Goal: Transaction & Acquisition: Book appointment/travel/reservation

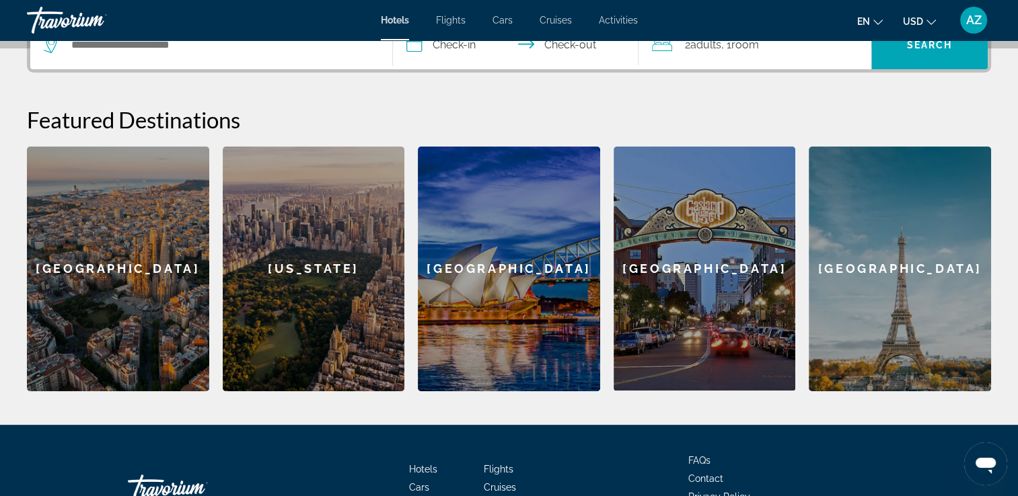
scroll to position [355, 0]
drag, startPoint x: 859, startPoint y: 281, endPoint x: 896, endPoint y: 289, distance: 37.9
click at [896, 289] on div "[GEOGRAPHIC_DATA]" at bounding box center [899, 269] width 182 height 245
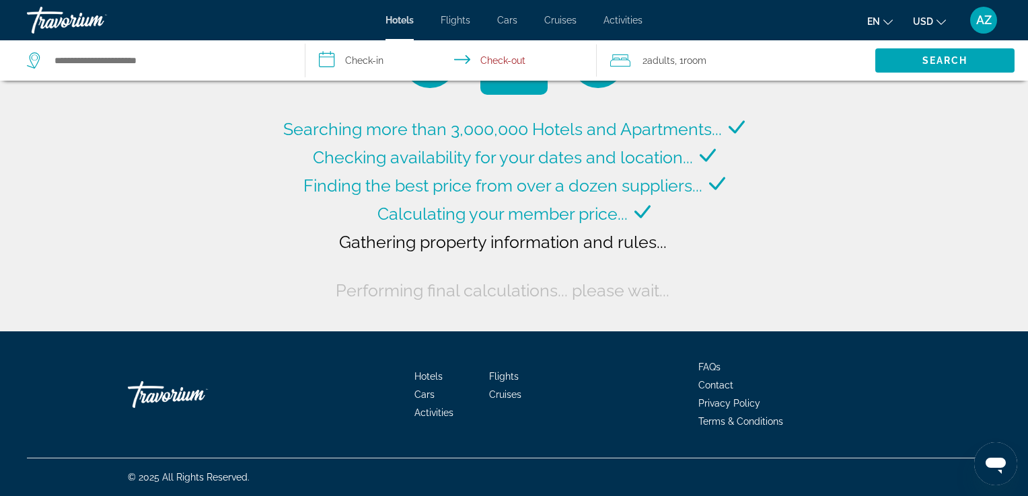
click at [556, 24] on span "Cruises" at bounding box center [560, 20] width 32 height 11
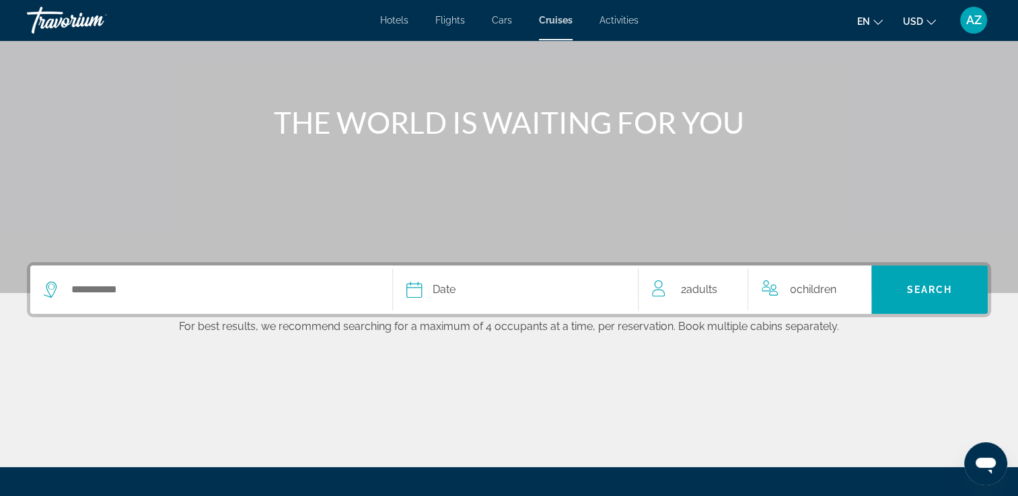
scroll to position [110, 0]
click at [510, 288] on div "Date" at bounding box center [515, 289] width 219 height 19
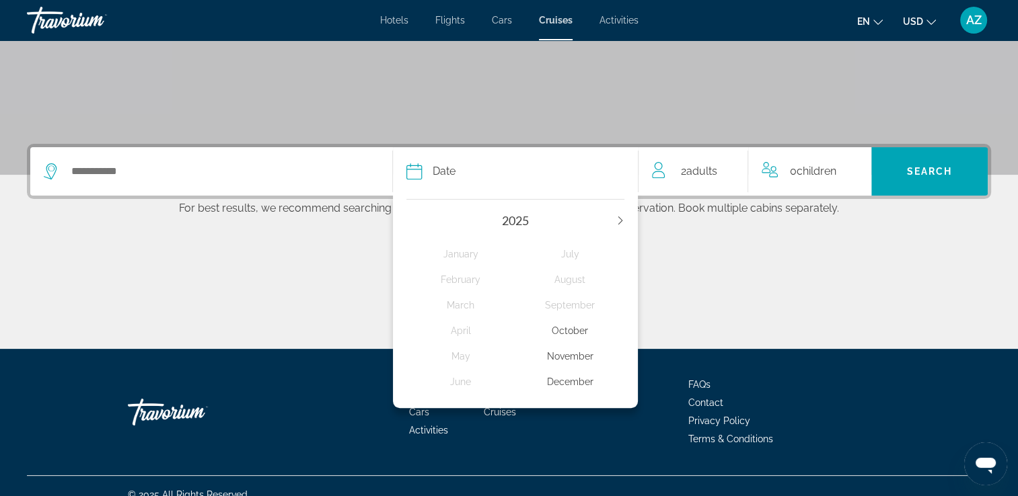
scroll to position [245, 0]
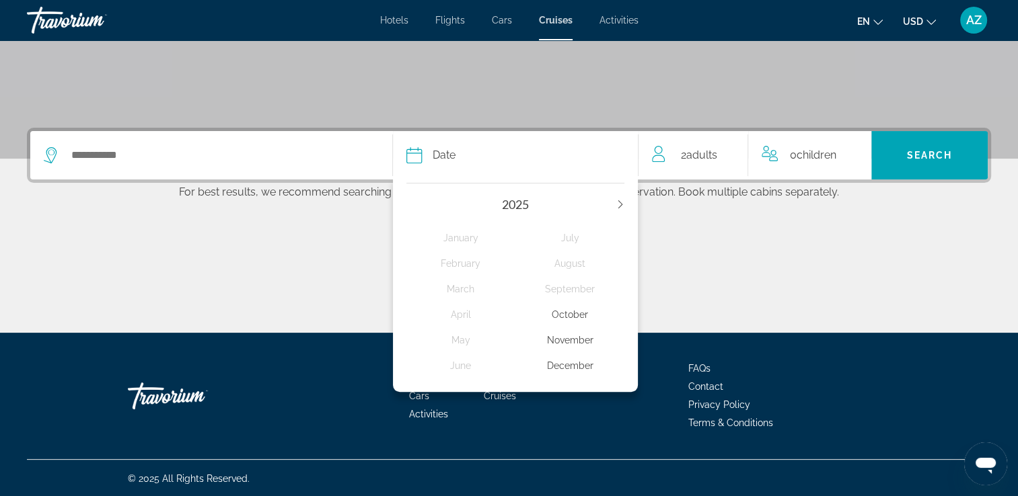
click at [560, 337] on div "November" at bounding box center [569, 340] width 109 height 24
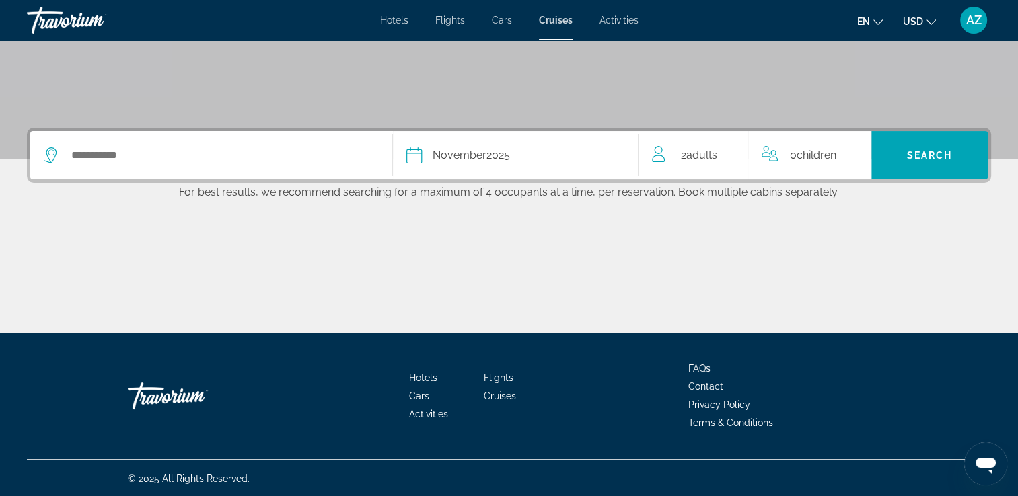
click at [691, 154] on span "Adults" at bounding box center [700, 155] width 31 height 13
click at [658, 155] on icon "Decrement adults" at bounding box center [658, 153] width 12 height 16
click at [859, 153] on icon "Increment children" at bounding box center [861, 153] width 12 height 16
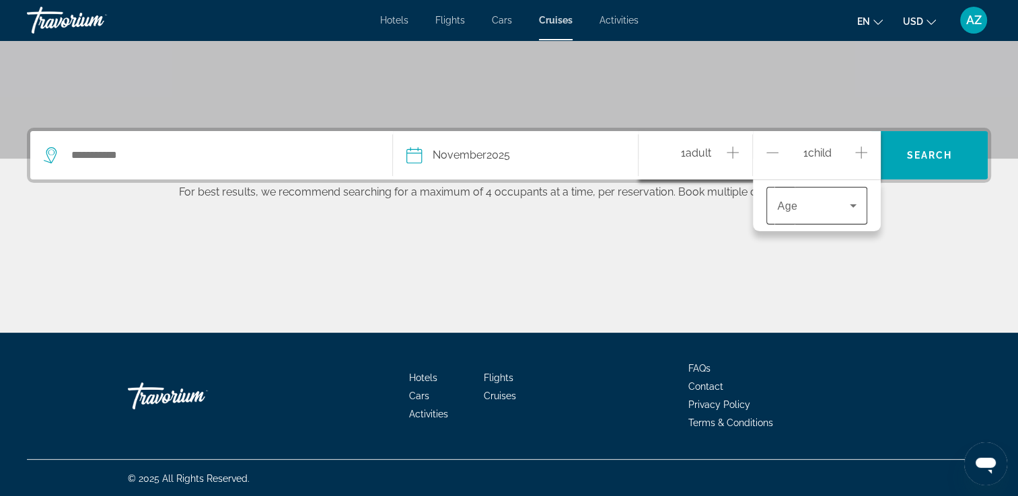
click at [828, 215] on div "Travelers: 1 adult, 1 child" at bounding box center [816, 206] width 79 height 38
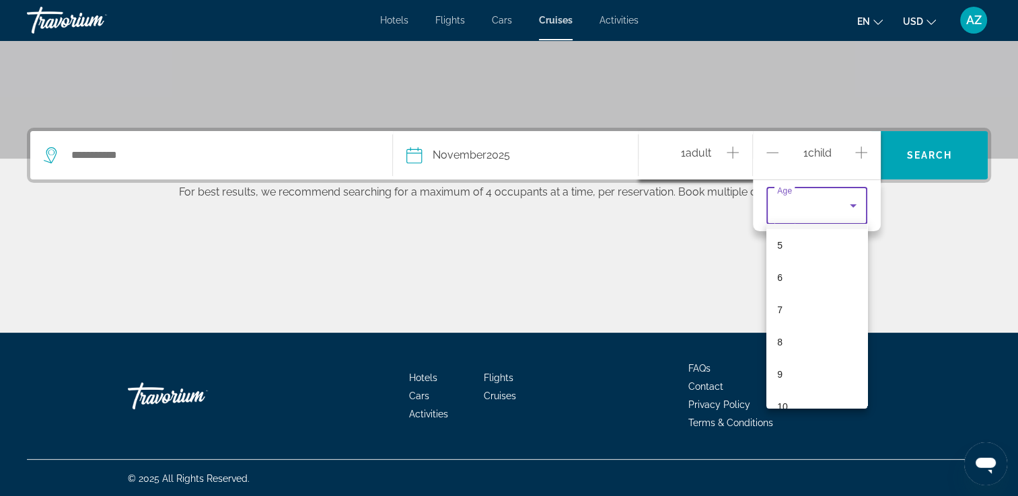
scroll to position [213, 0]
click at [734, 154] on div at bounding box center [509, 248] width 1018 height 496
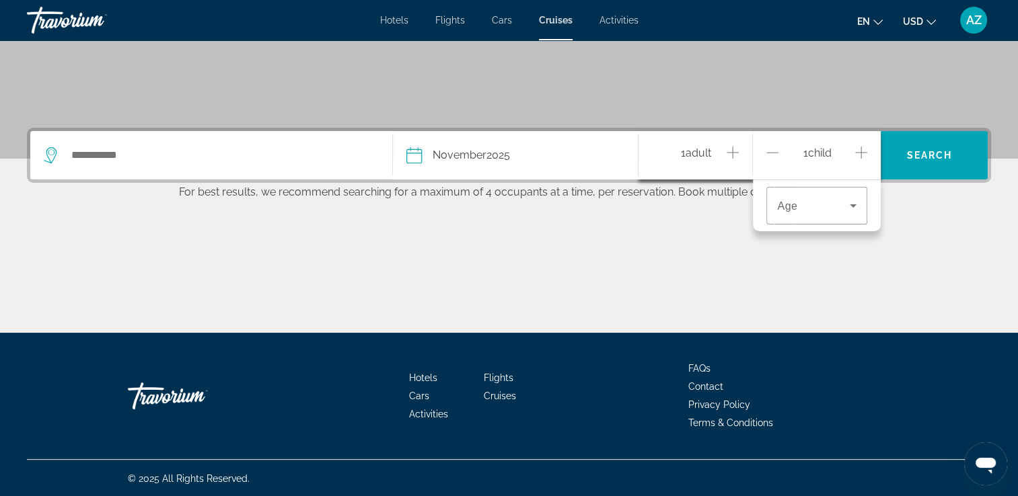
click at [775, 153] on icon "Decrement children" at bounding box center [772, 153] width 12 height 16
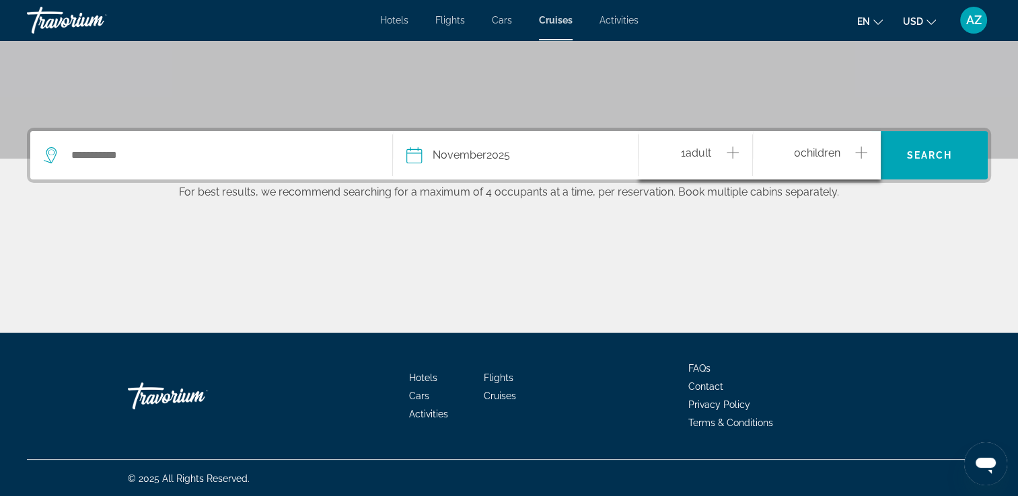
click at [736, 151] on icon "Increment adults" at bounding box center [732, 153] width 12 height 16
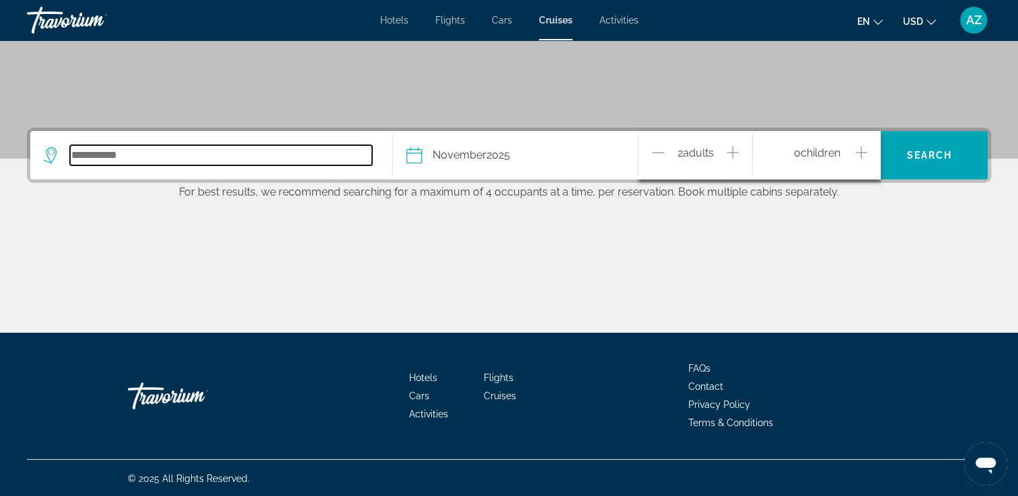
click at [272, 159] on input "Select cruise destination" at bounding box center [221, 155] width 302 height 20
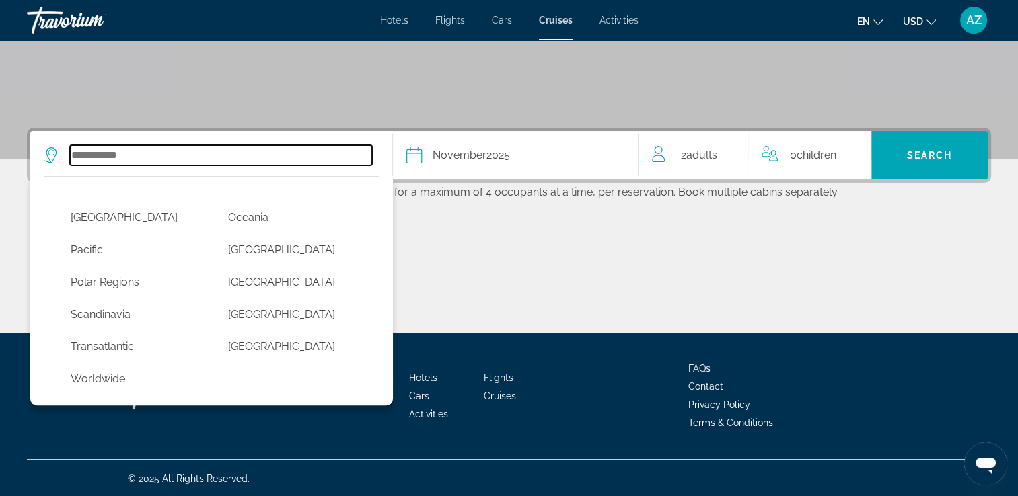
scroll to position [346, 0]
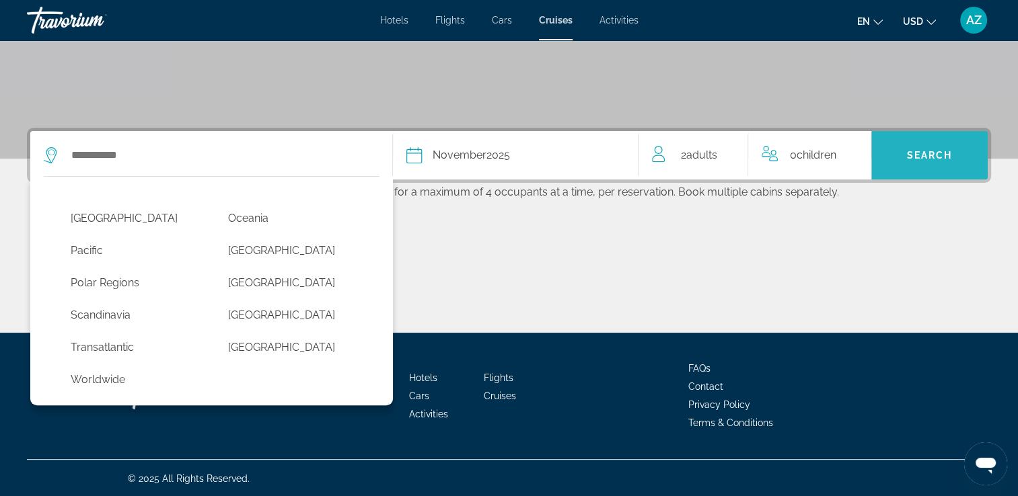
click at [905, 160] on span "Search" at bounding box center [929, 155] width 116 height 32
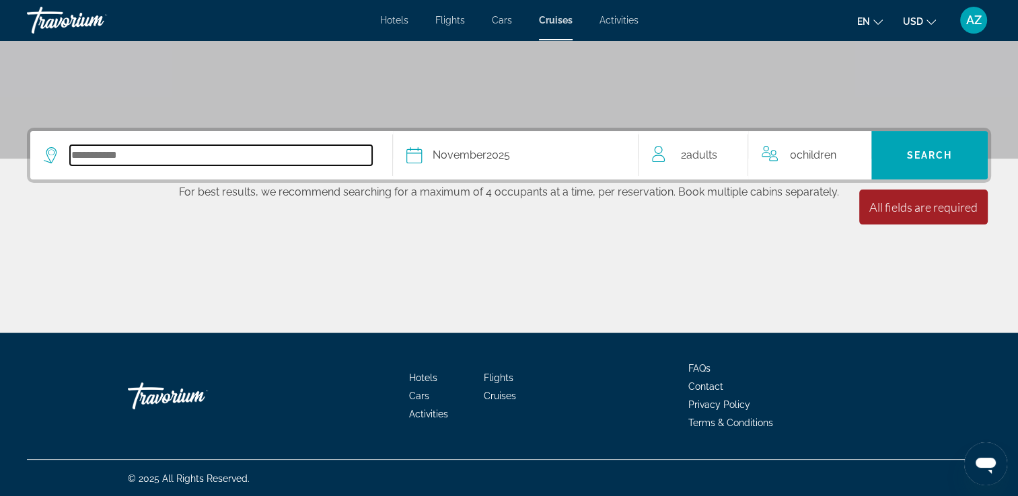
click at [277, 160] on input "Select cruise destination" at bounding box center [221, 155] width 302 height 20
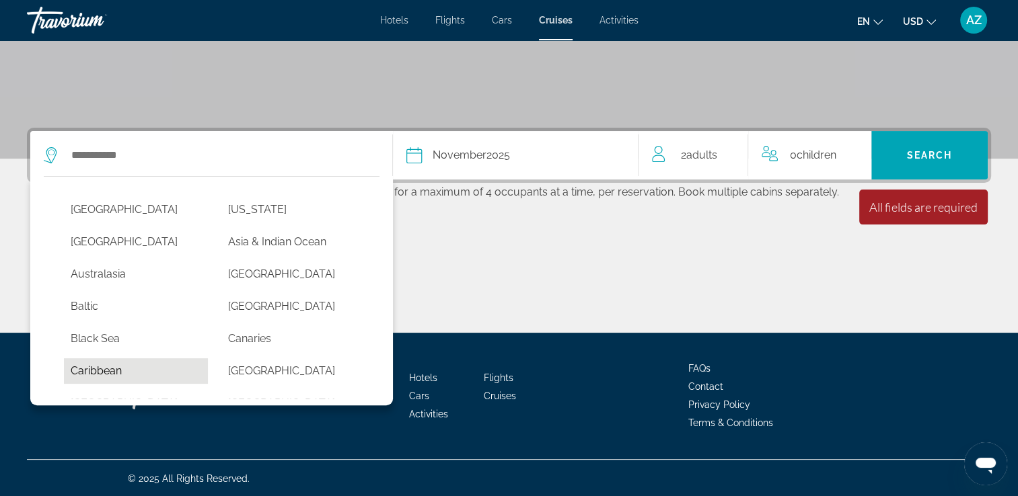
click at [110, 364] on button "Caribbean" at bounding box center [136, 372] width 144 height 26
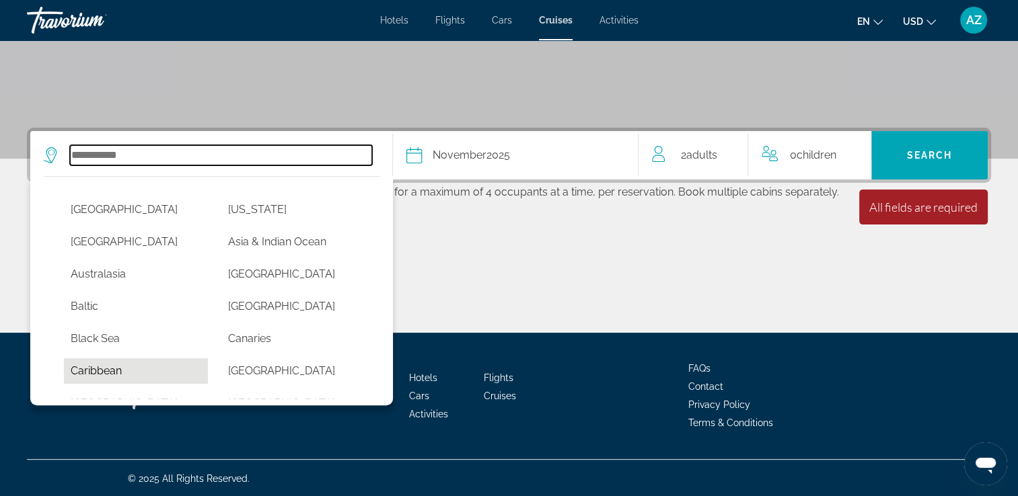
type input "*********"
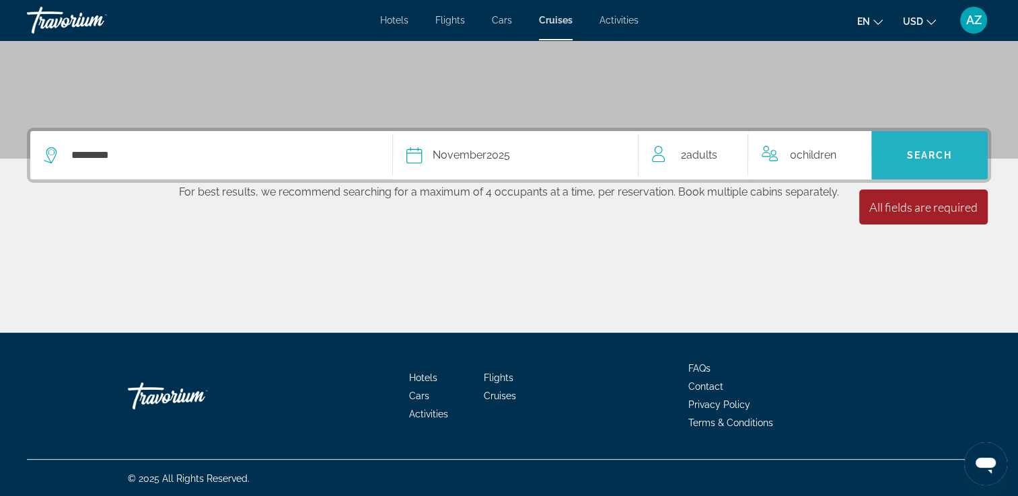
click at [909, 157] on span "Search" at bounding box center [930, 155] width 46 height 11
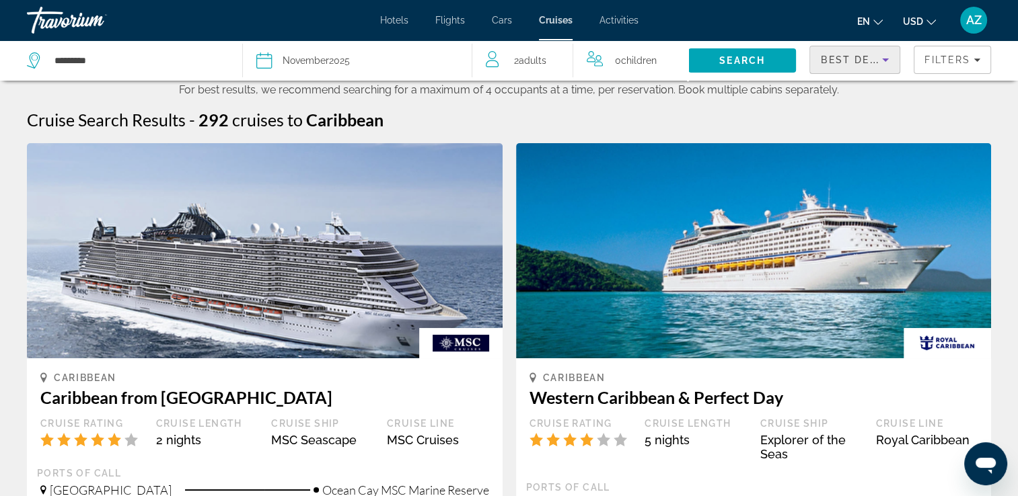
click at [879, 63] on icon "Sort by" at bounding box center [885, 60] width 16 height 16
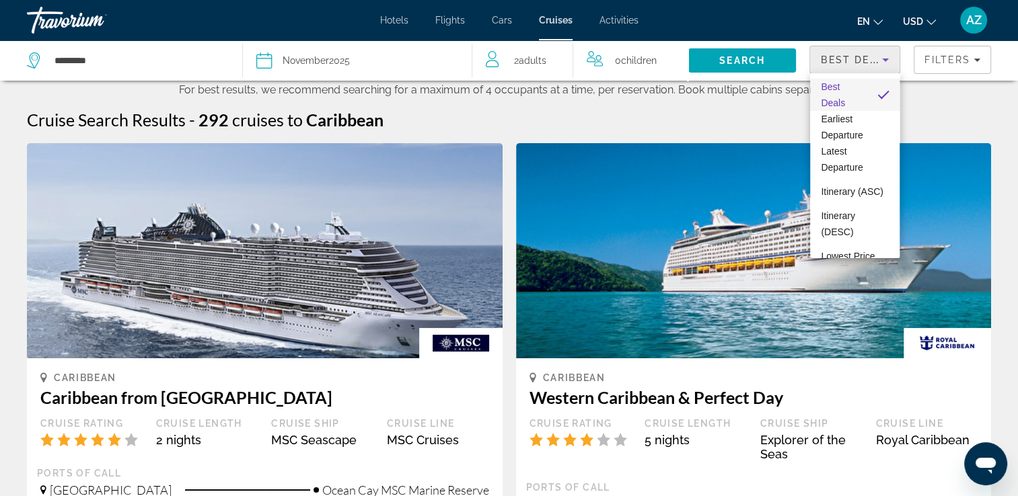
click at [960, 62] on div at bounding box center [509, 248] width 1018 height 496
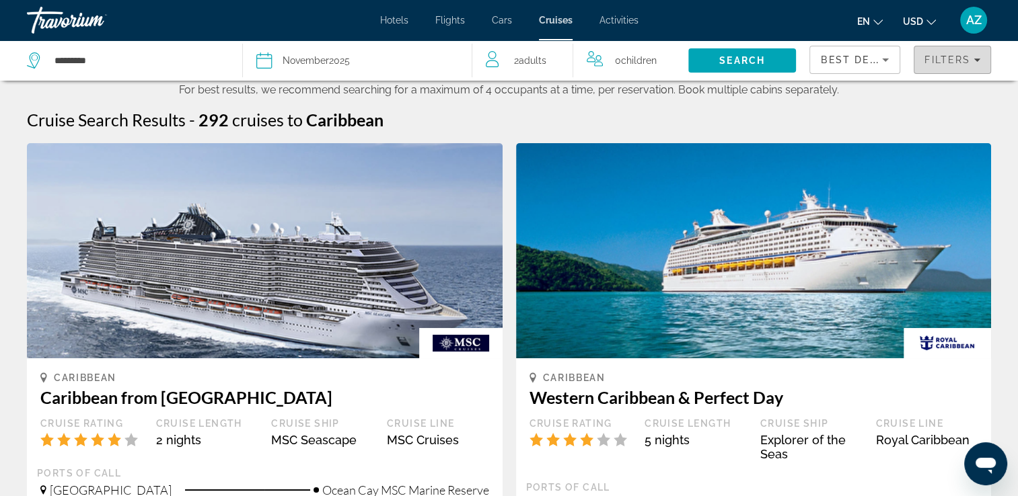
click at [967, 64] on span "Filters" at bounding box center [947, 59] width 46 height 11
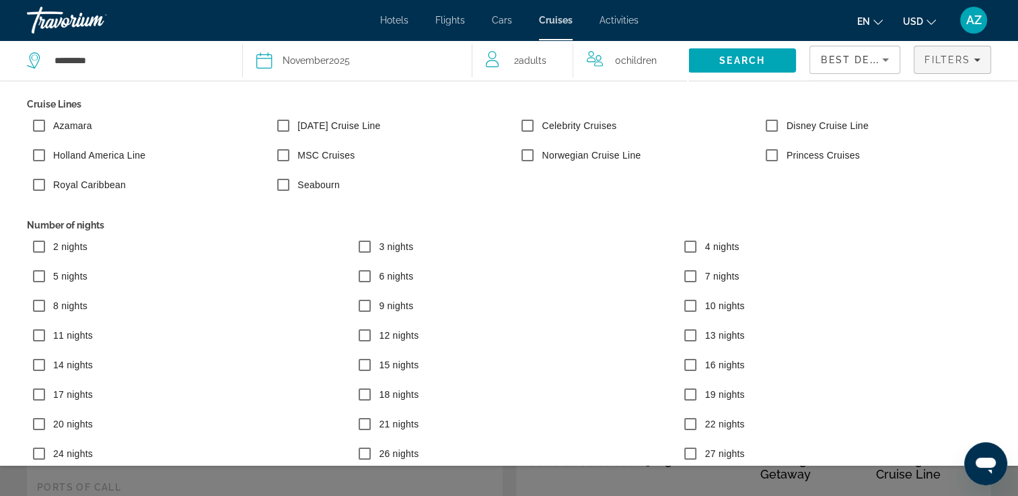
scroll to position [121, 0]
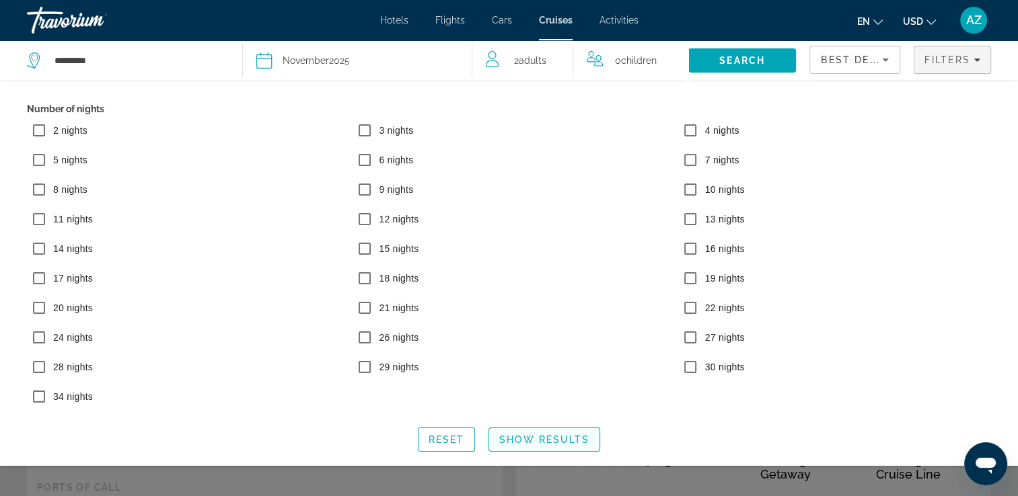
click at [578, 432] on span "Search widget" at bounding box center [544, 440] width 110 height 32
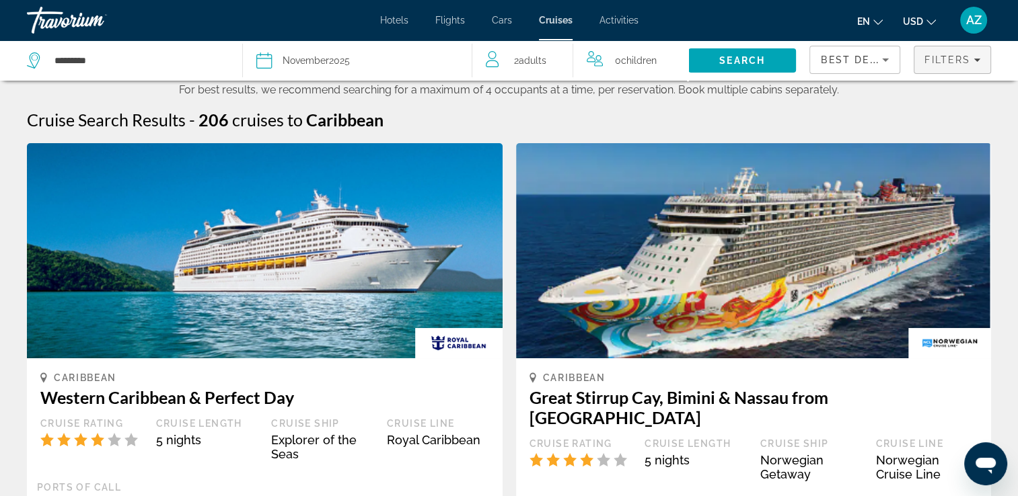
click at [958, 58] on span "Filters" at bounding box center [947, 59] width 46 height 11
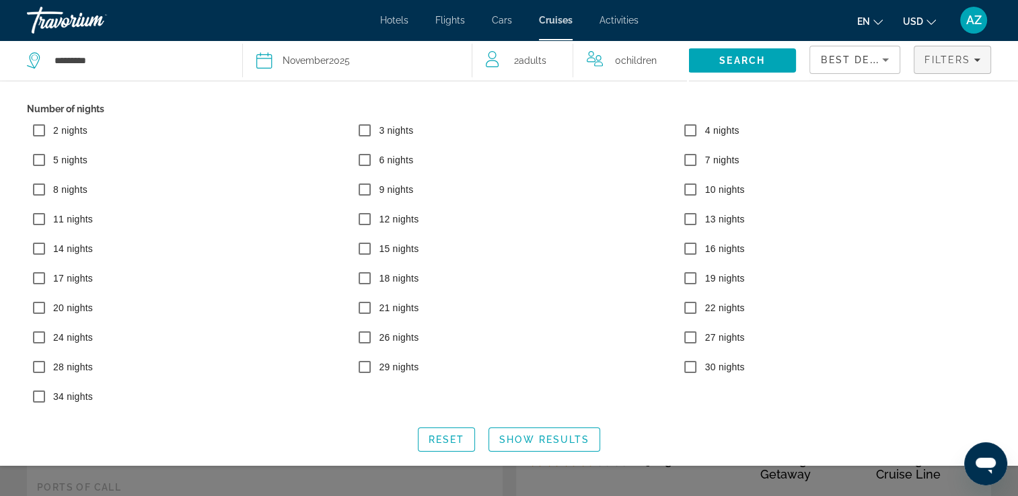
scroll to position [0, 0]
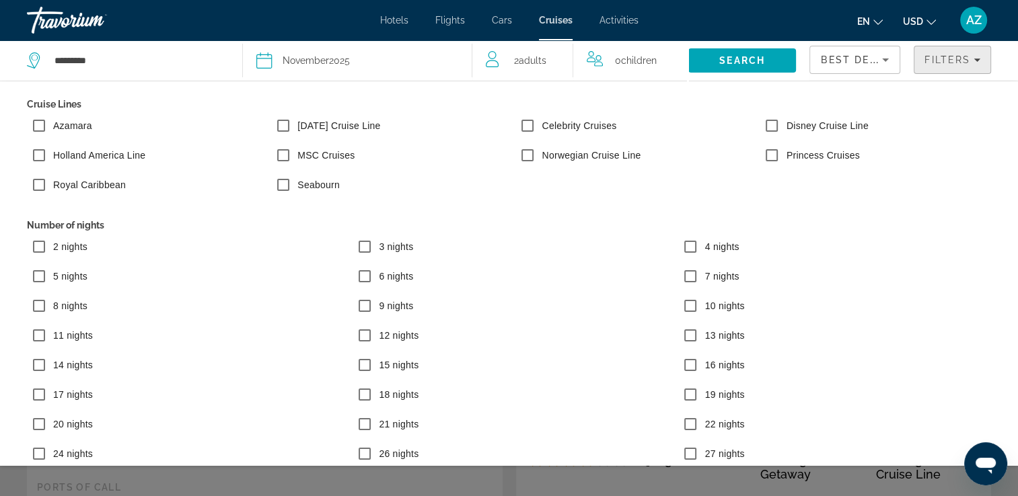
click at [954, 66] on span "Filters" at bounding box center [952, 60] width 76 height 32
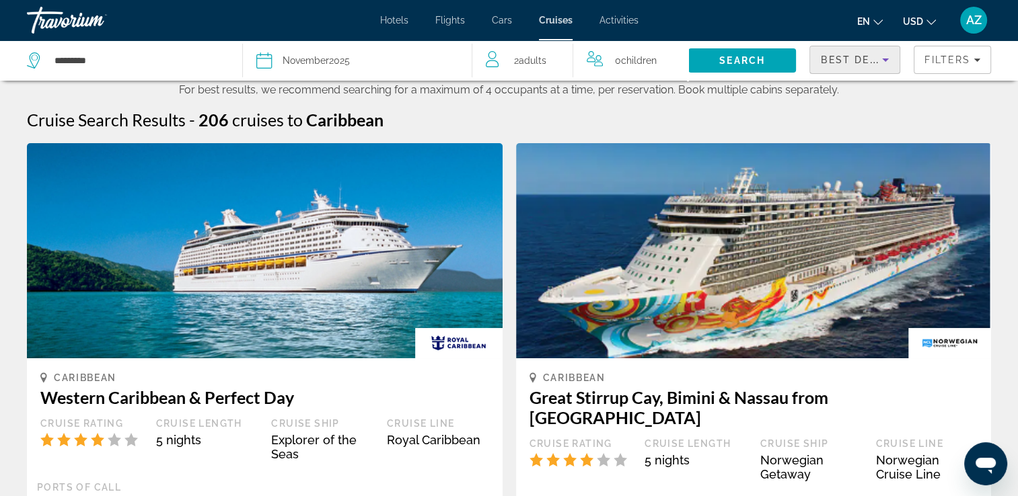
click at [882, 67] on icon "Sort by" at bounding box center [885, 60] width 16 height 16
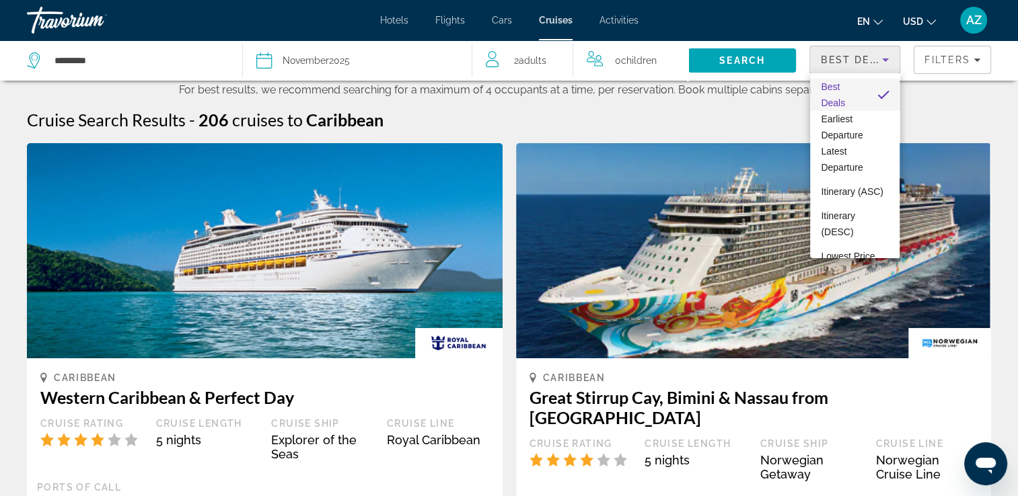
click at [695, 127] on div at bounding box center [509, 248] width 1018 height 496
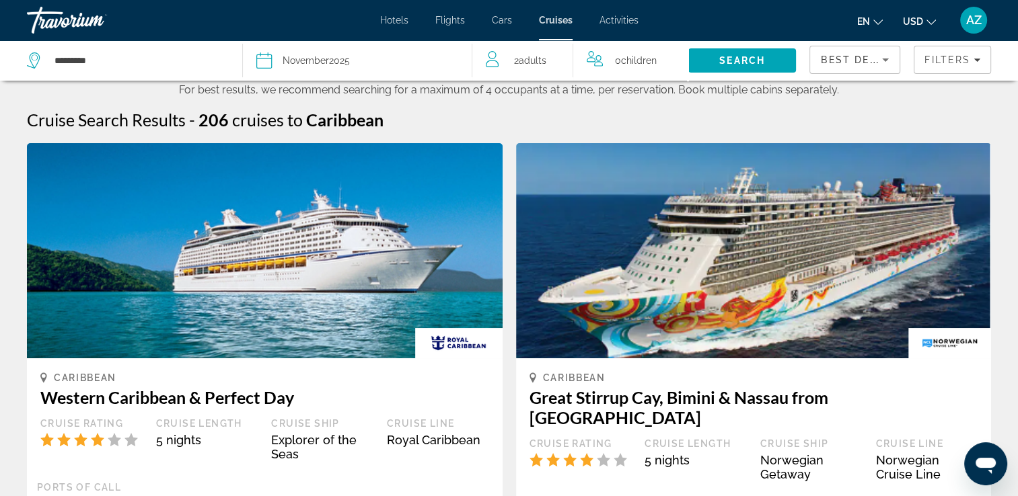
click at [919, 23] on span "USD" at bounding box center [913, 21] width 20 height 11
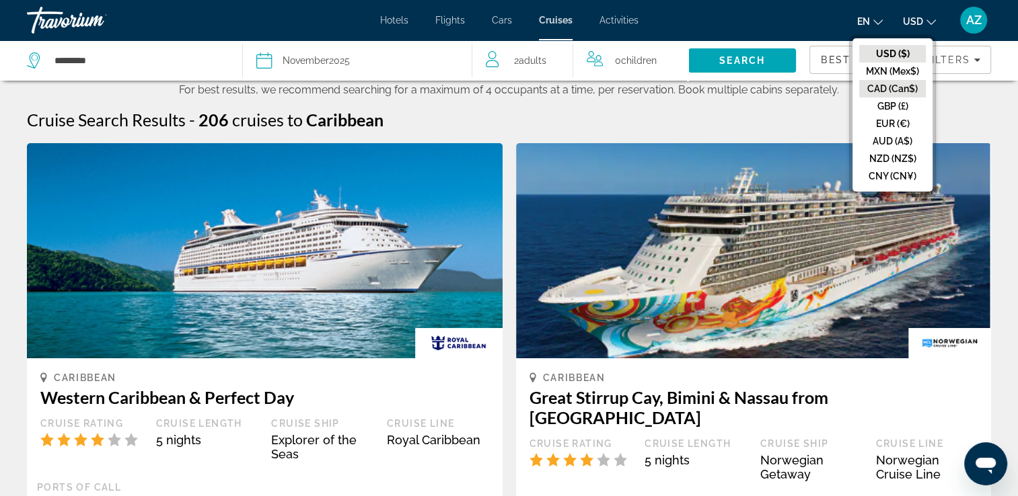
click at [874, 87] on button "CAD (Can$)" at bounding box center [892, 88] width 67 height 17
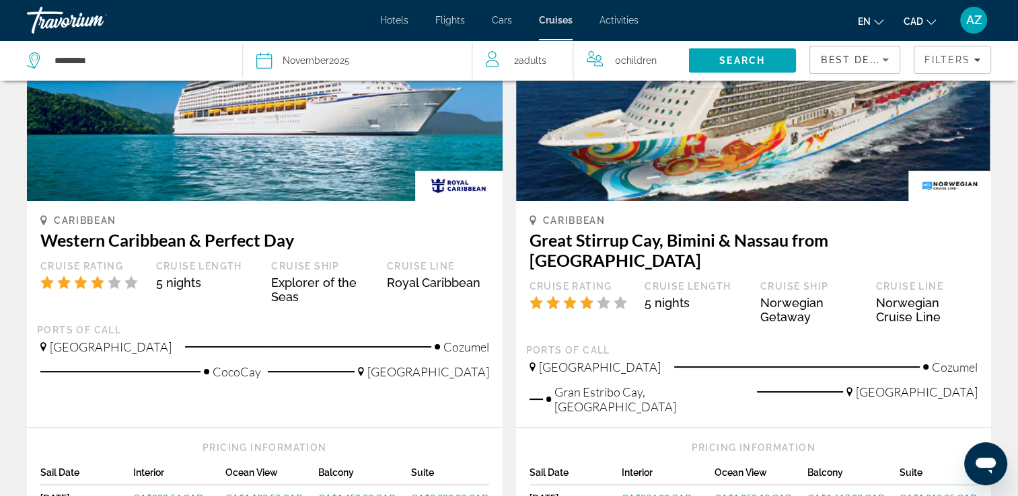
scroll to position [158, 0]
click at [885, 69] on div "Best Deals" at bounding box center [855, 65] width 68 height 38
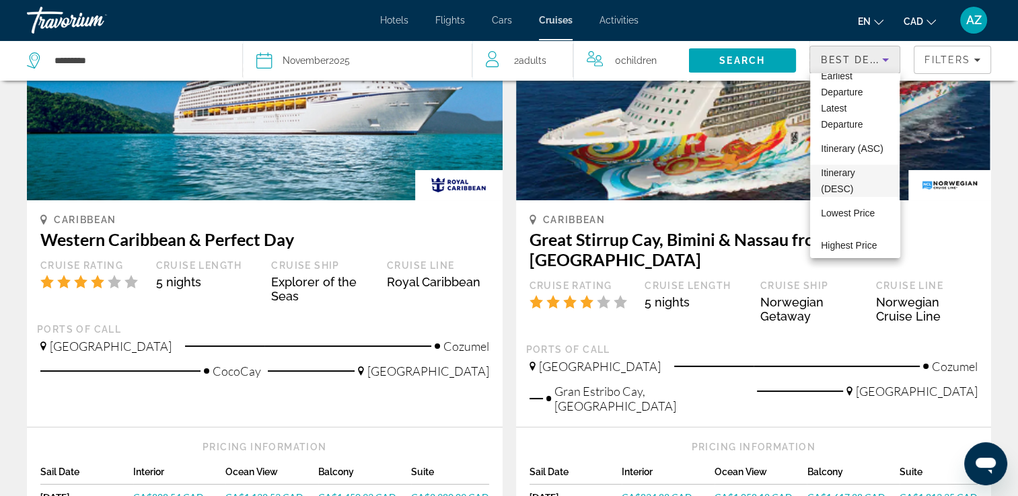
scroll to position [51, 0]
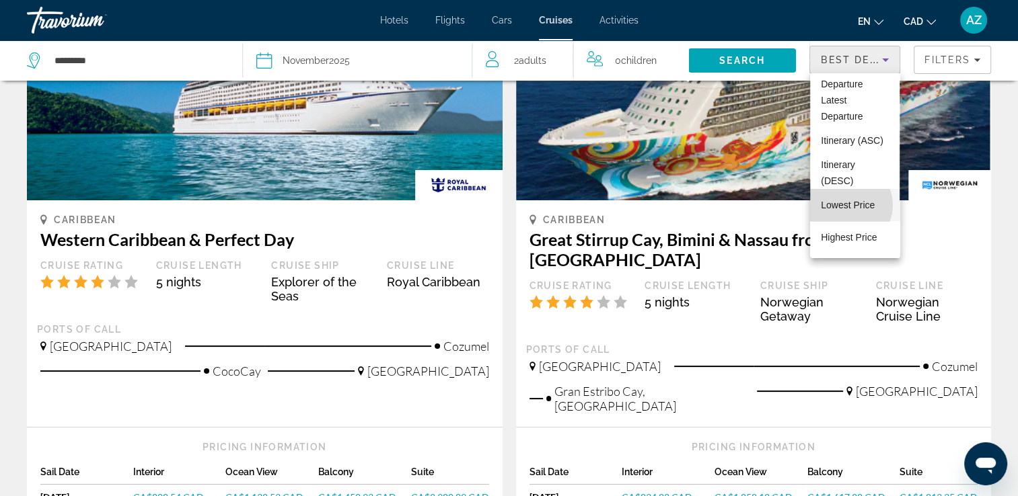
click at [847, 204] on span "Lowest Price" at bounding box center [848, 205] width 54 height 11
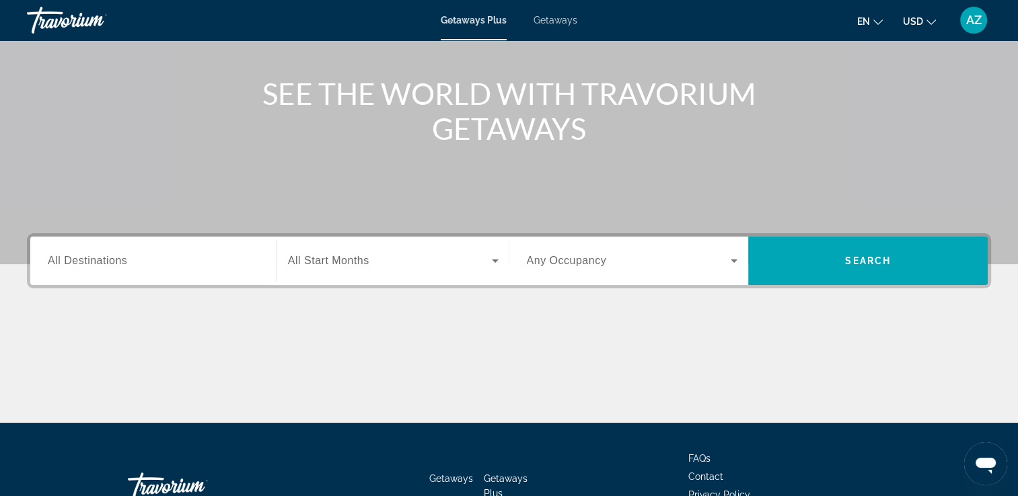
scroll to position [191, 0]
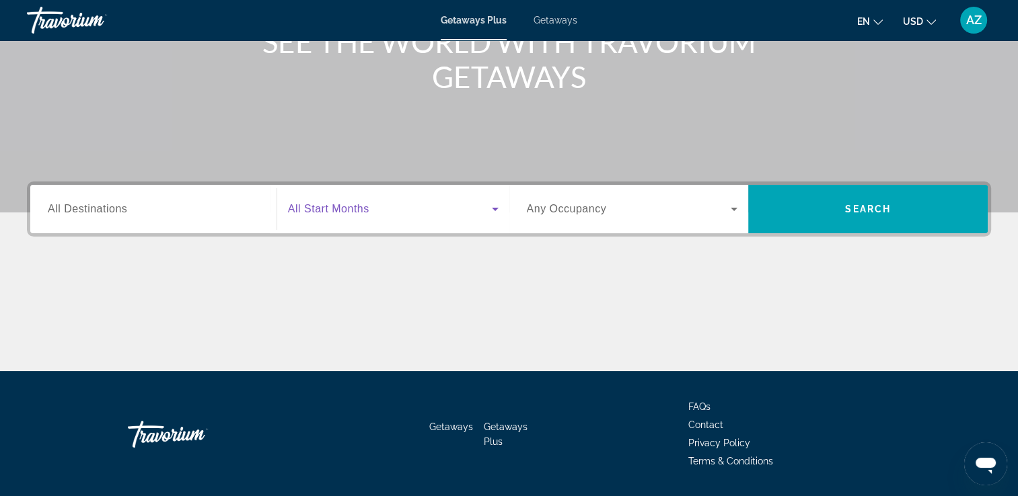
click at [395, 210] on span "Search widget" at bounding box center [390, 209] width 204 height 16
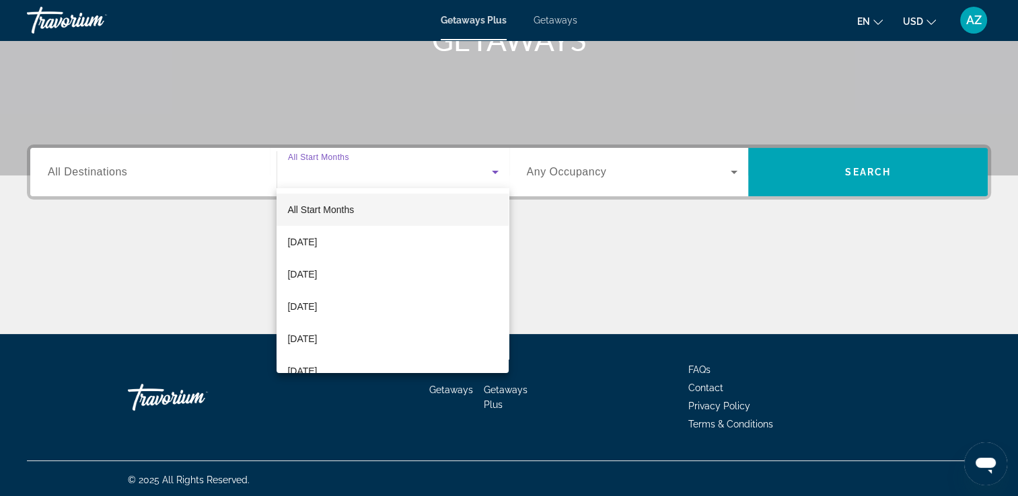
scroll to position [230, 0]
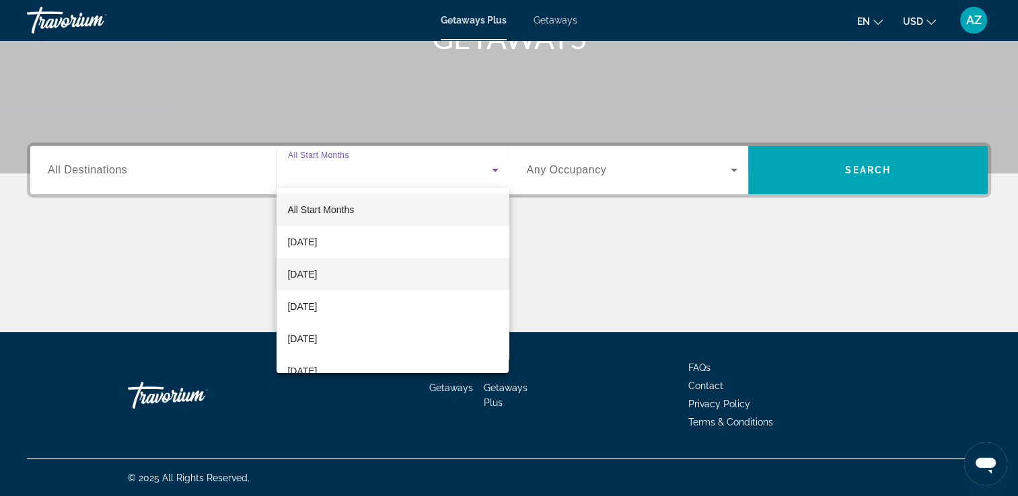
click at [317, 270] on span "November 2025" at bounding box center [302, 274] width 30 height 16
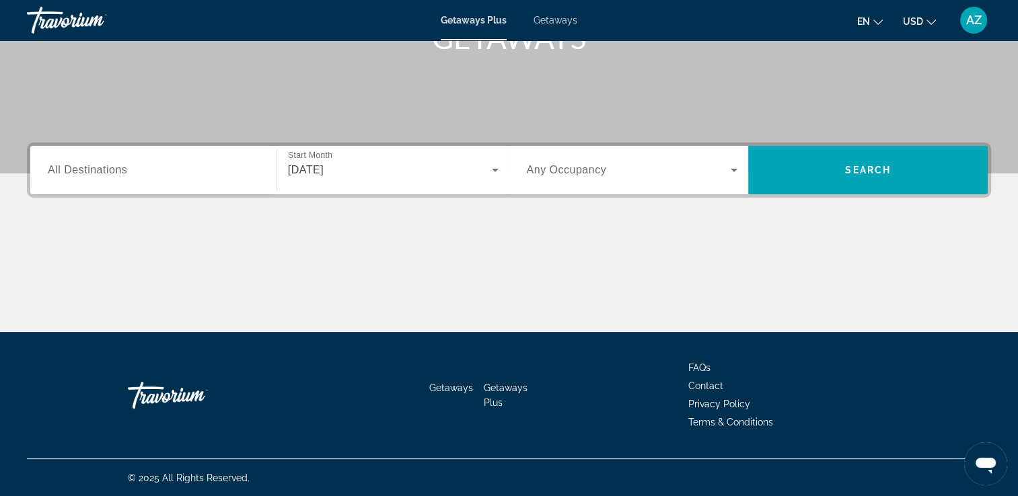
click at [691, 178] on div "Search widget" at bounding box center [632, 170] width 211 height 38
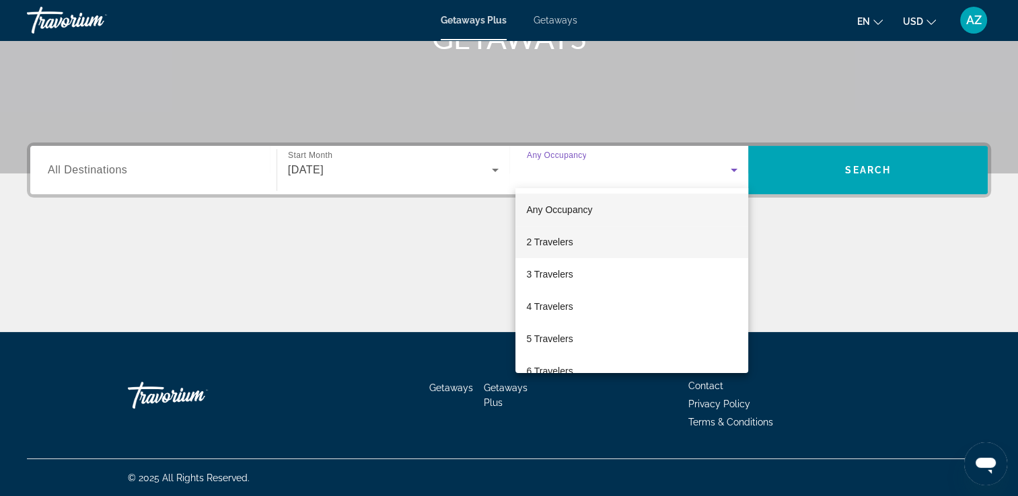
click at [652, 243] on mat-option "2 Travelers" at bounding box center [631, 242] width 233 height 32
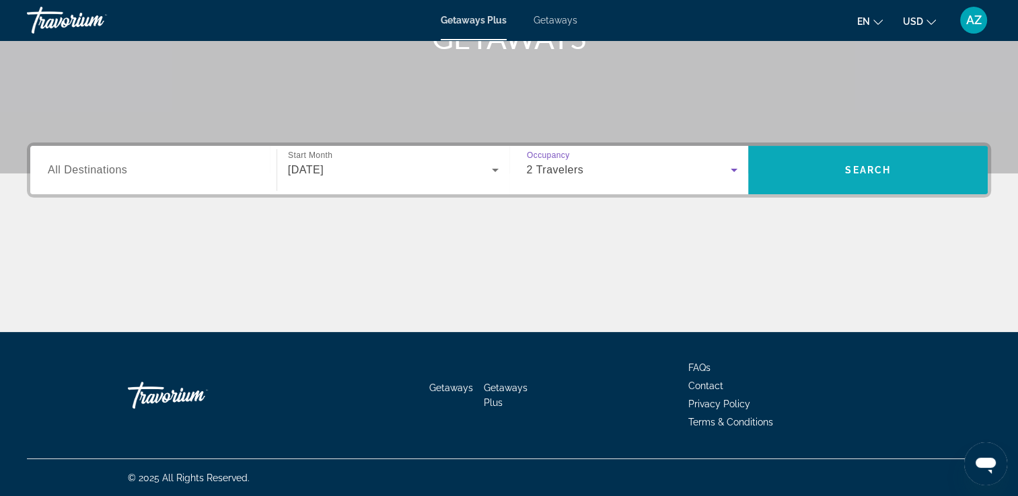
click at [880, 180] on span "Search" at bounding box center [867, 170] width 239 height 32
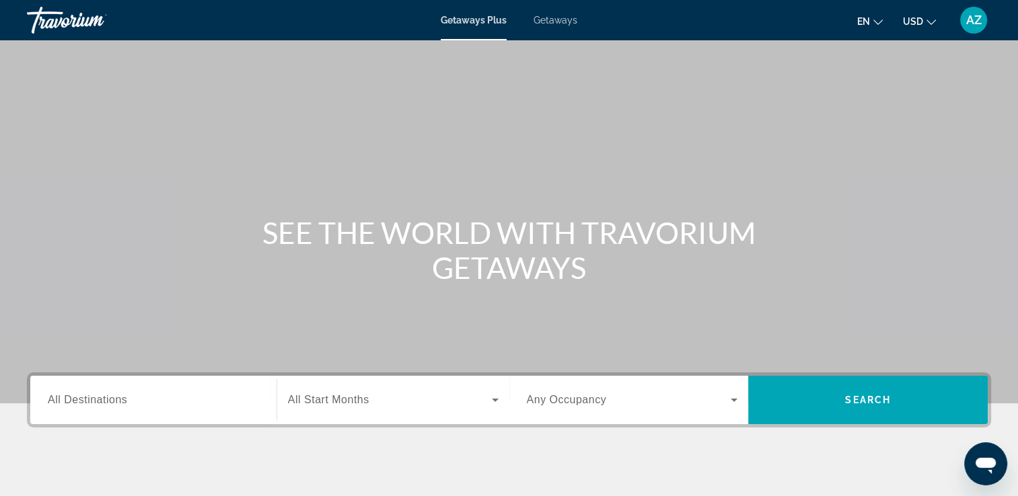
click at [916, 20] on span "USD" at bounding box center [913, 21] width 20 height 11
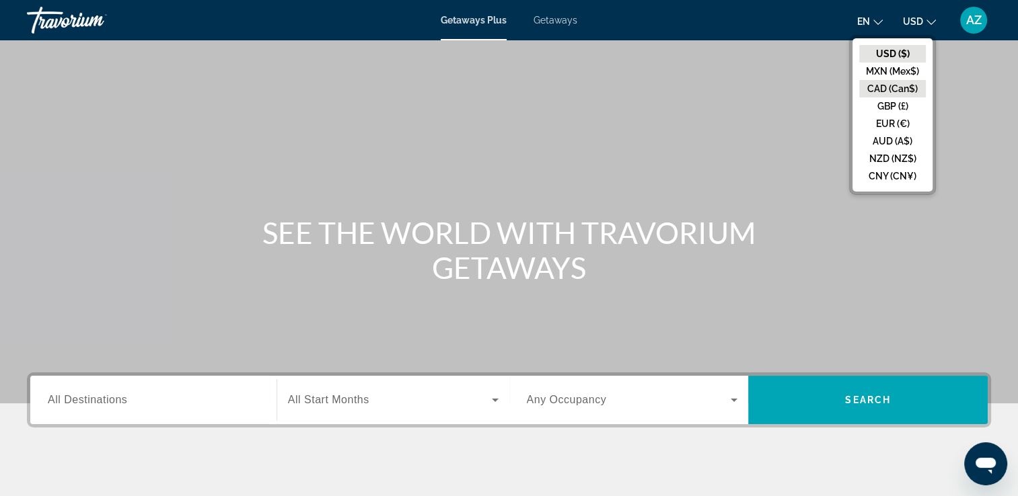
click at [882, 83] on button "CAD (Can$)" at bounding box center [892, 88] width 67 height 17
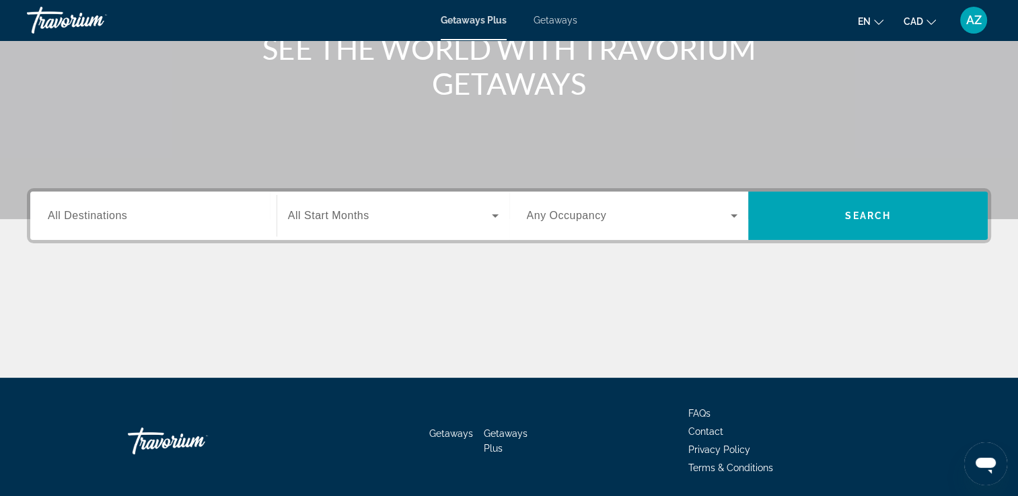
scroll to position [185, 0]
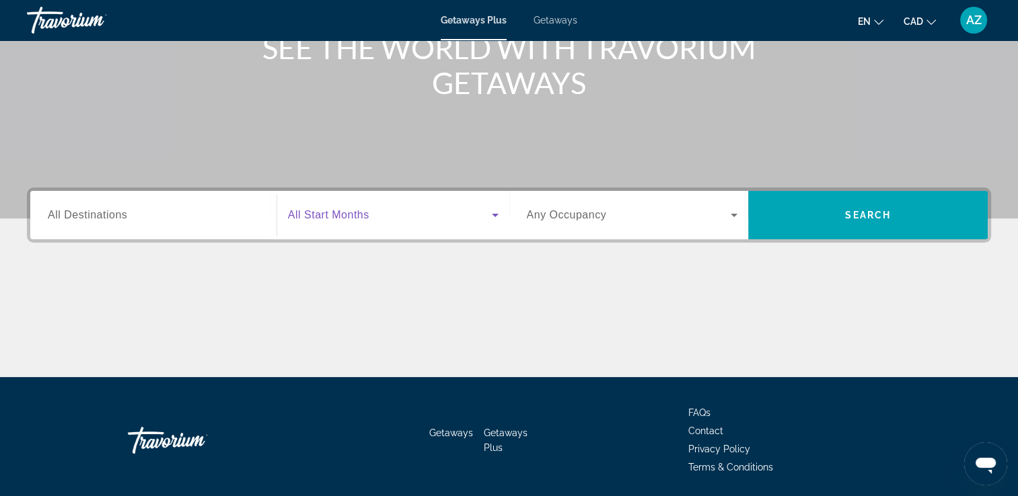
click at [382, 220] on span "Search widget" at bounding box center [390, 215] width 204 height 16
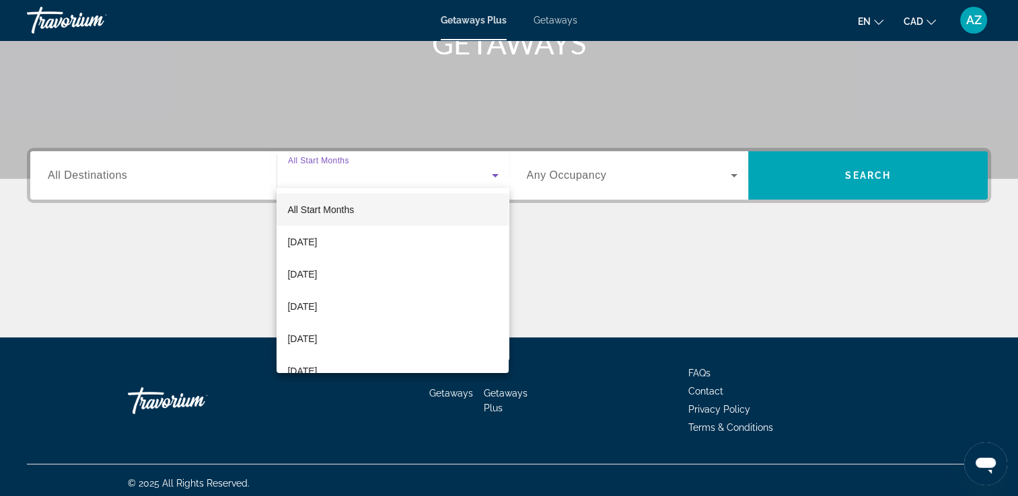
scroll to position [230, 0]
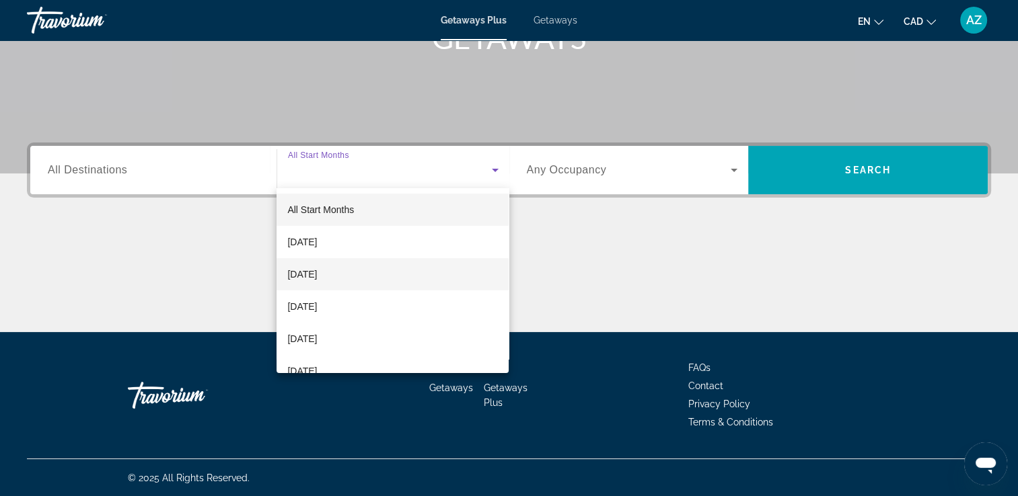
click at [317, 274] on span "November 2025" at bounding box center [302, 274] width 30 height 16
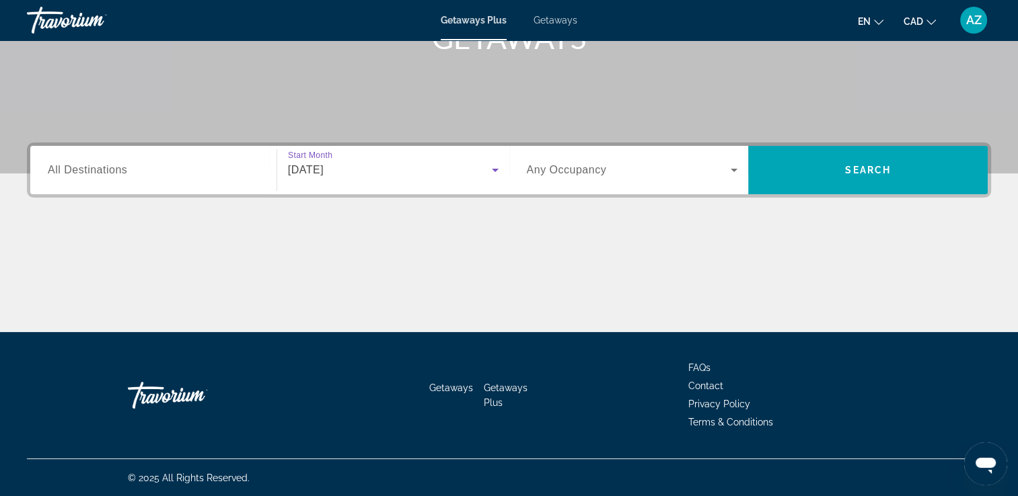
click at [667, 180] on div "Search widget" at bounding box center [632, 170] width 211 height 38
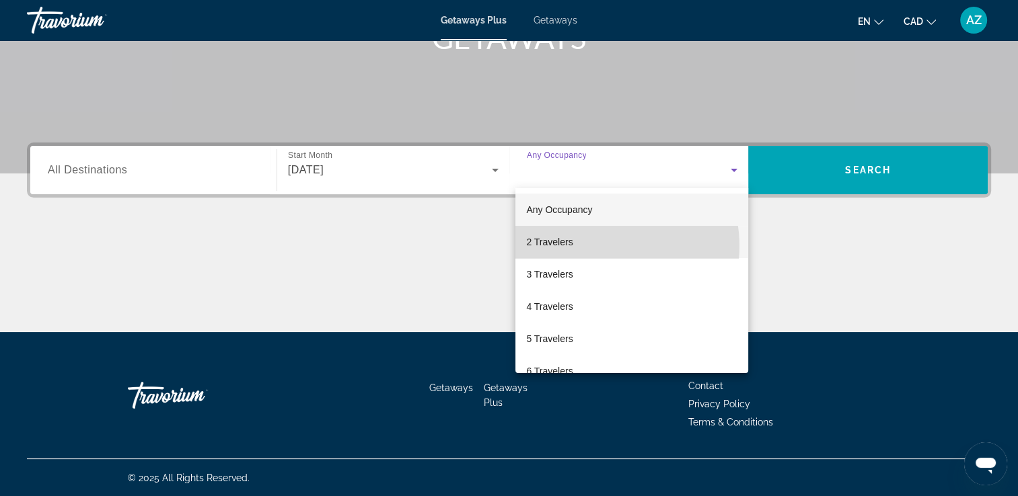
click at [600, 246] on mat-option "2 Travelers" at bounding box center [631, 242] width 233 height 32
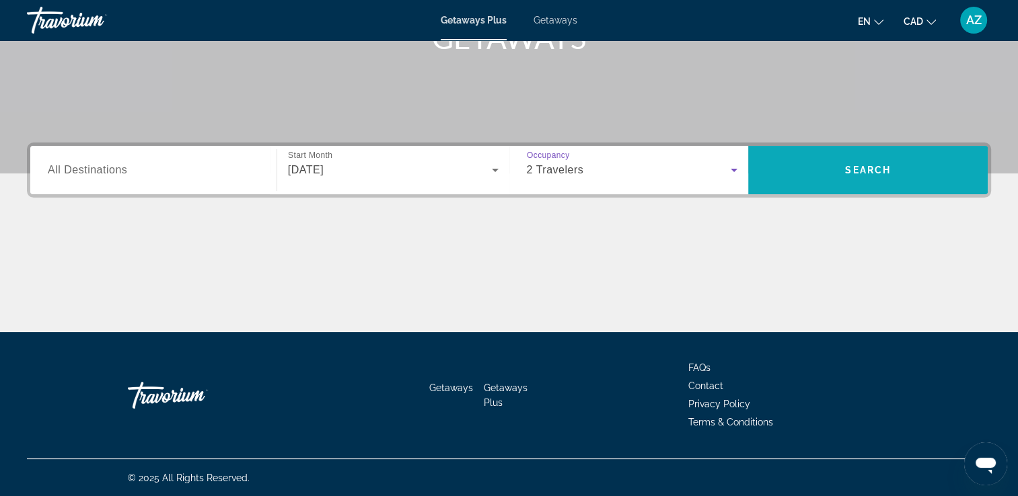
click at [845, 176] on span "Search" at bounding box center [867, 170] width 239 height 32
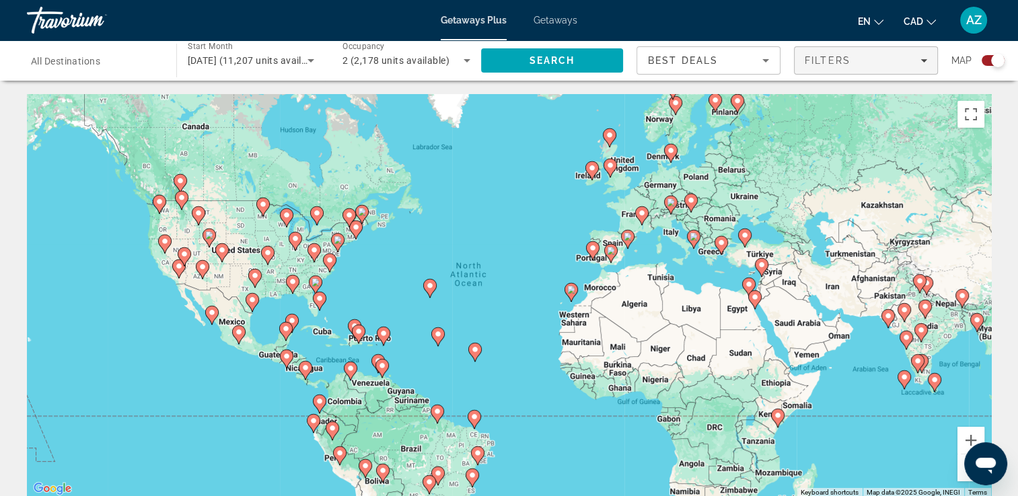
click at [870, 61] on div "Filters" at bounding box center [865, 60] width 122 height 11
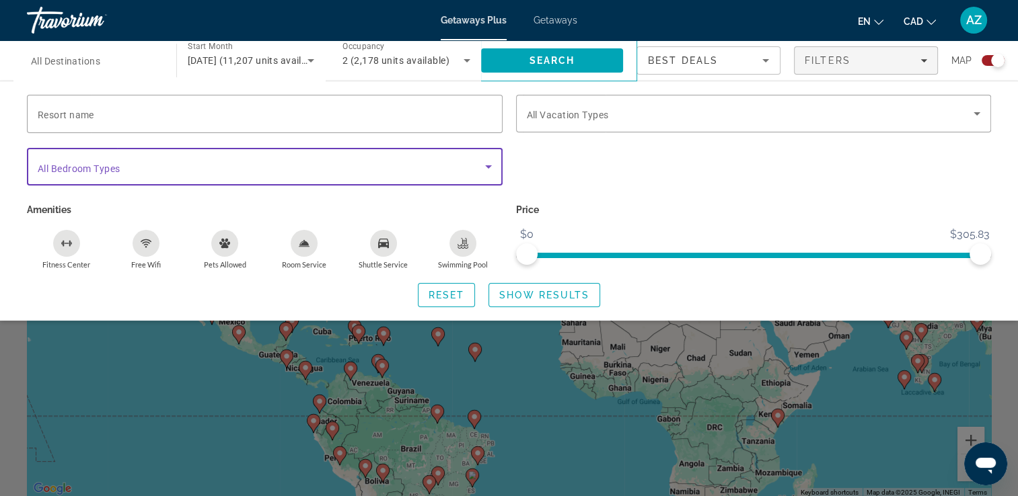
click at [218, 167] on span "Search widget" at bounding box center [261, 167] width 447 height 16
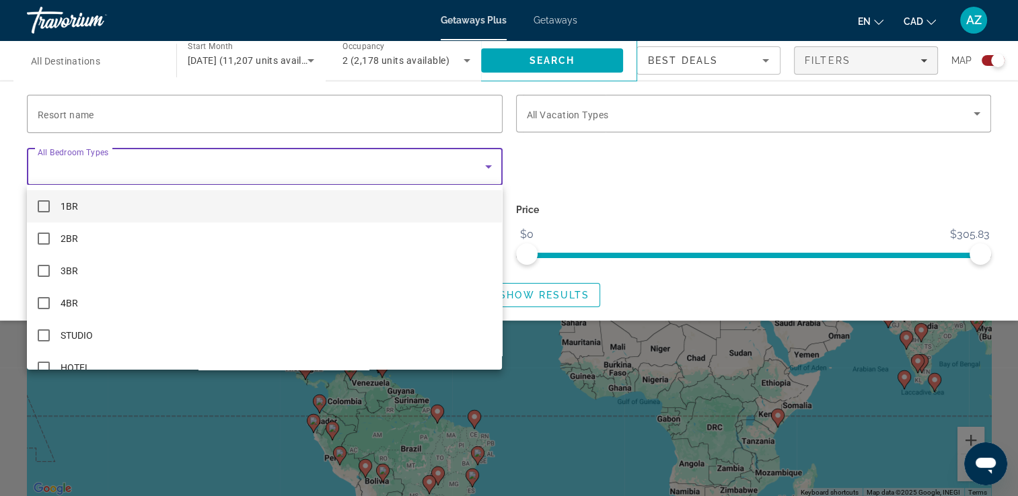
click at [645, 108] on div at bounding box center [509, 248] width 1018 height 496
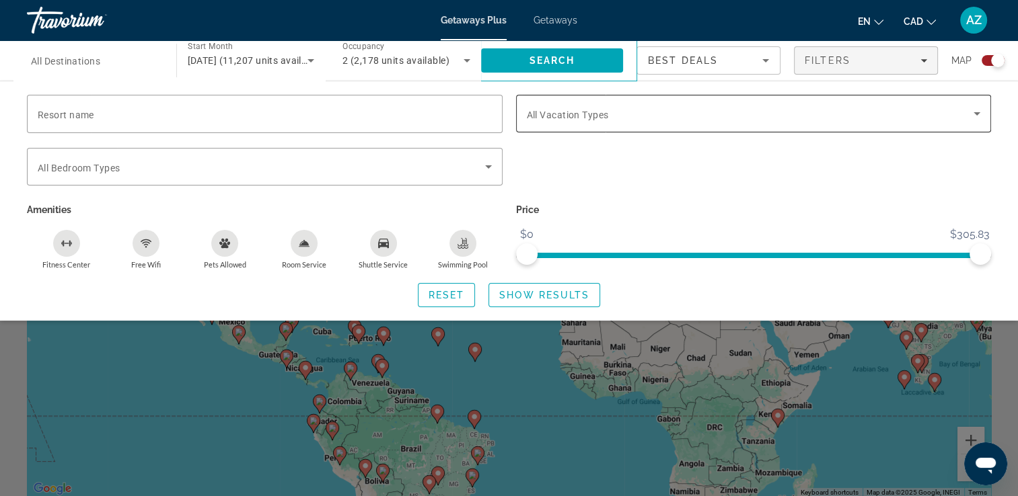
click at [646, 112] on span "Search widget" at bounding box center [750, 114] width 447 height 16
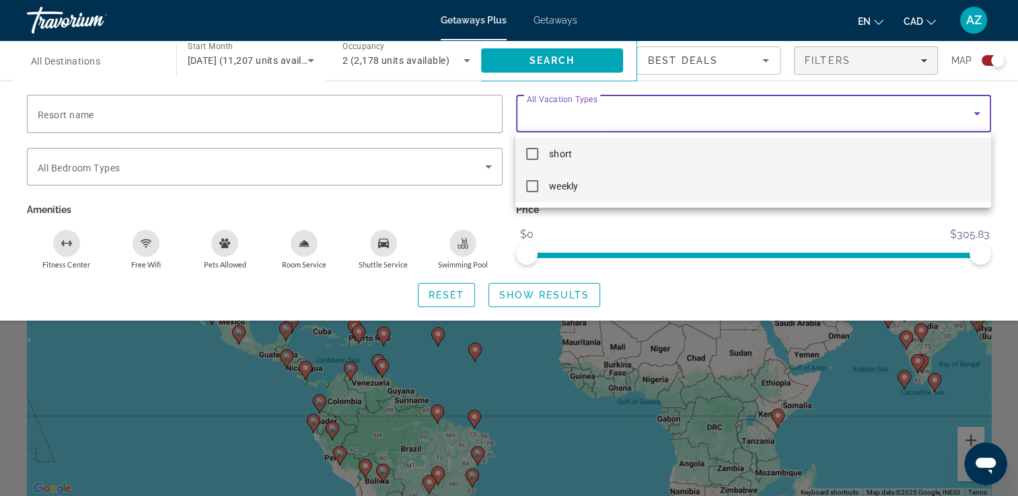
click at [533, 186] on mat-pseudo-checkbox at bounding box center [532, 186] width 12 height 12
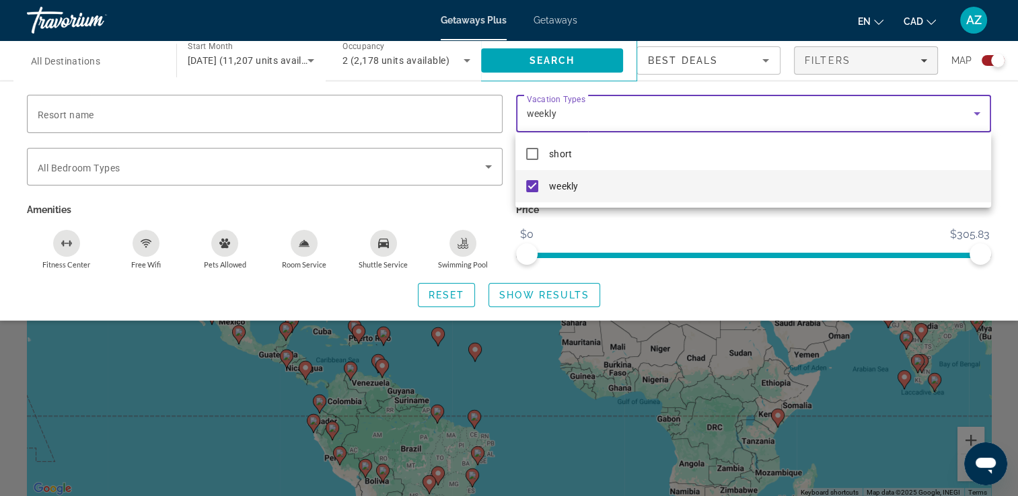
click at [753, 61] on div at bounding box center [509, 248] width 1018 height 496
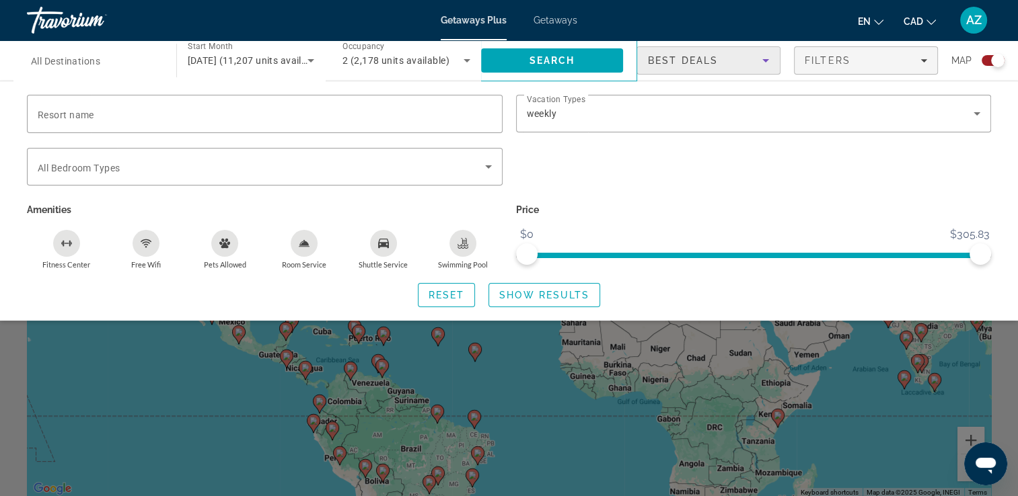
click at [753, 61] on div "Best Deals" at bounding box center [705, 60] width 114 height 16
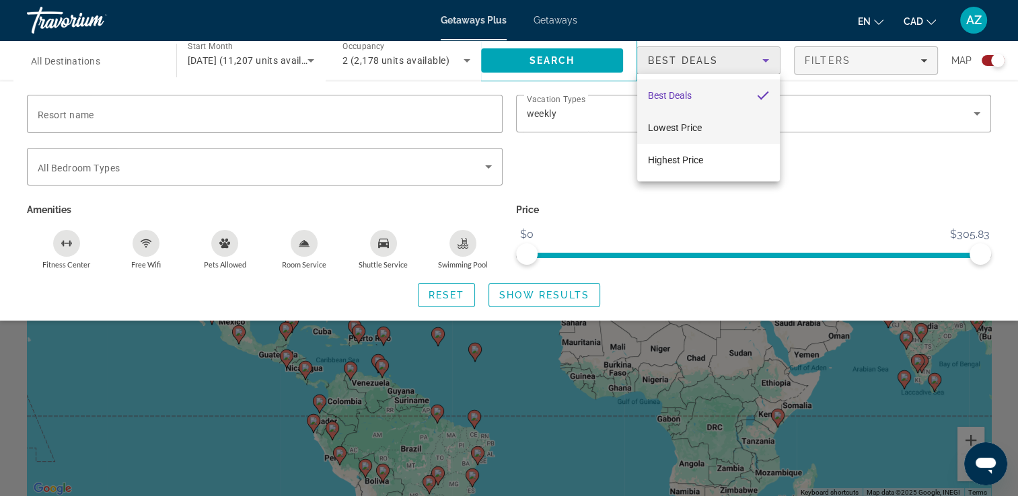
click at [672, 130] on span "Lowest Price" at bounding box center [675, 127] width 54 height 11
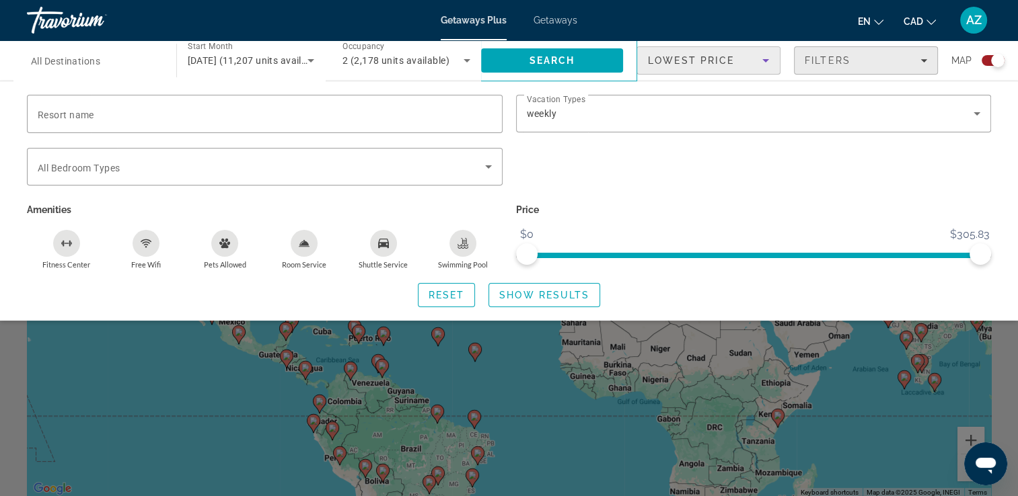
click at [835, 69] on span "Filters" at bounding box center [865, 60] width 143 height 32
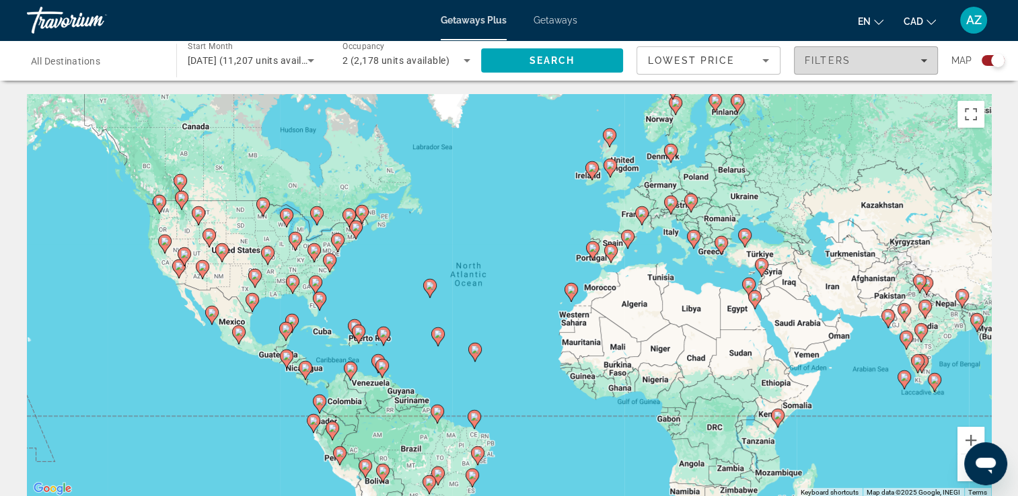
click at [835, 71] on span "Filters" at bounding box center [865, 60] width 143 height 32
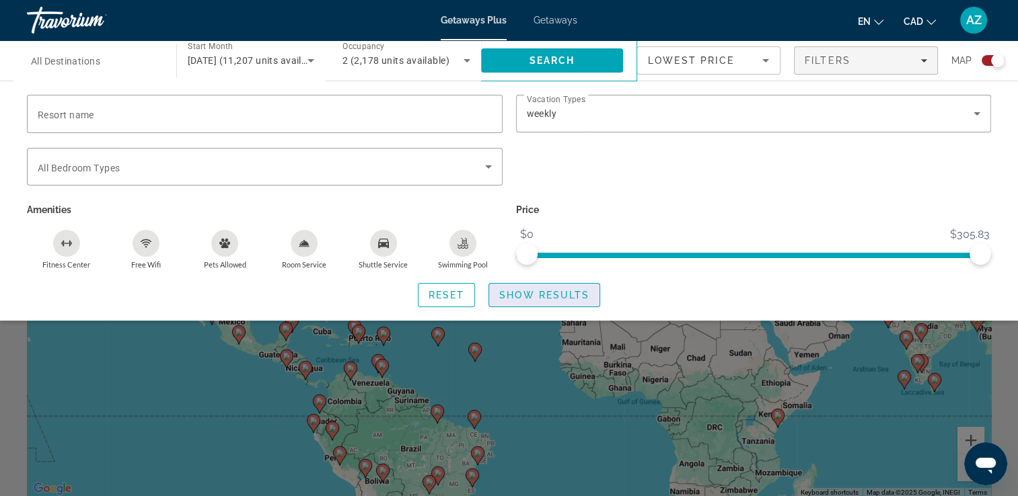
click at [527, 293] on span "Show Results" at bounding box center [544, 295] width 90 height 11
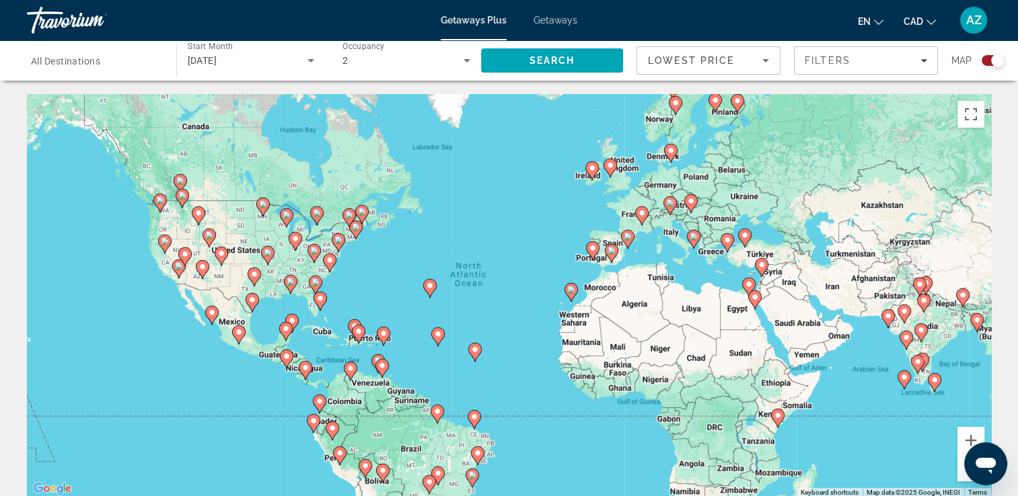
click at [237, 330] on image "Main content" at bounding box center [239, 332] width 8 height 8
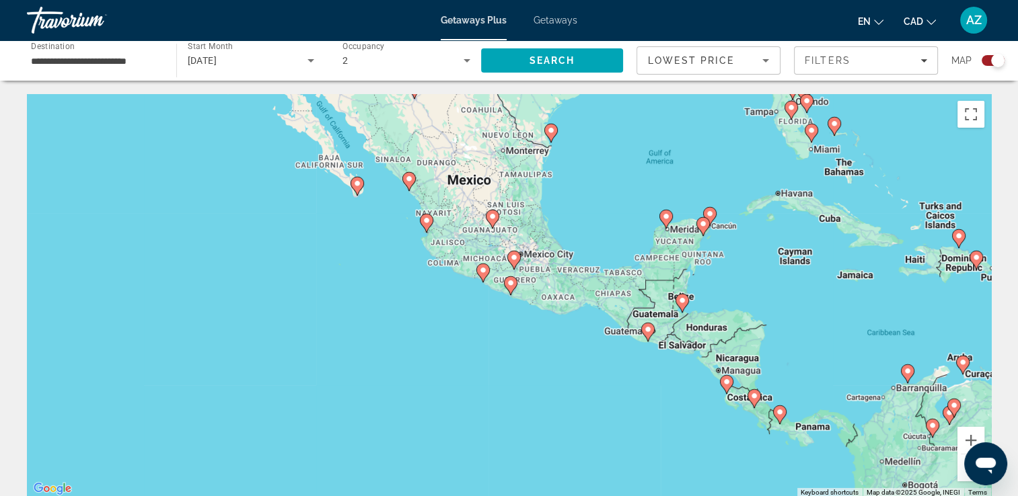
click at [725, 227] on div "To activate drag with keyboard, press Alt + Enter. Once in keyboard drag state,…" at bounding box center [509, 296] width 964 height 404
click at [710, 211] on image "Main content" at bounding box center [710, 214] width 8 height 8
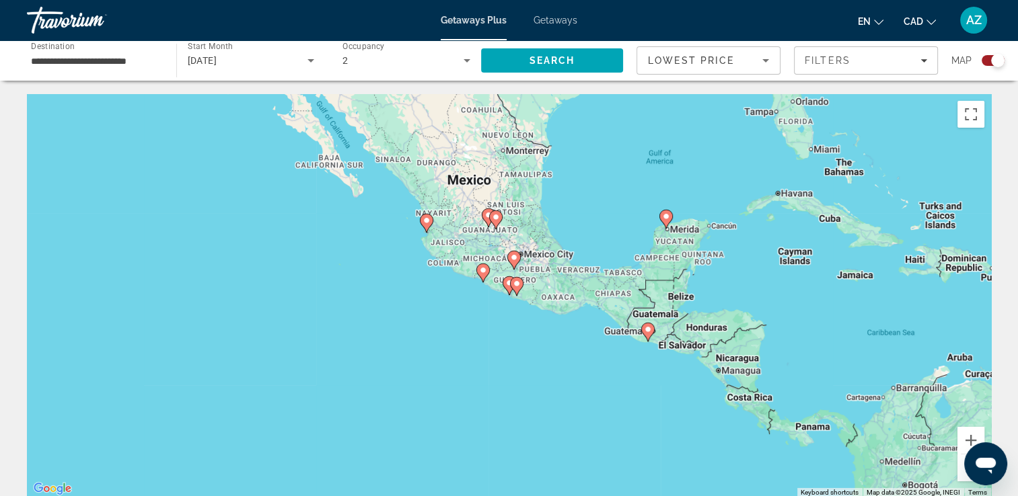
type input "**********"
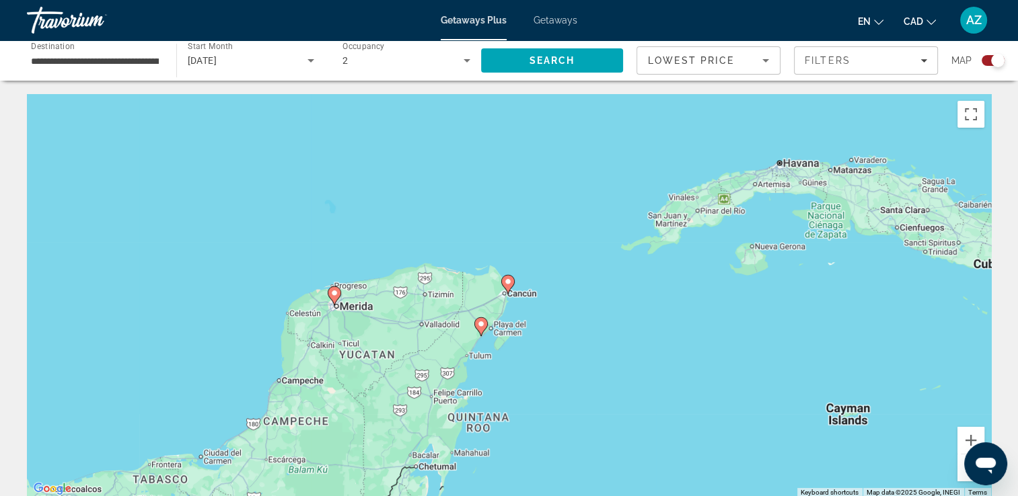
click at [506, 281] on image "Main content" at bounding box center [508, 282] width 8 height 8
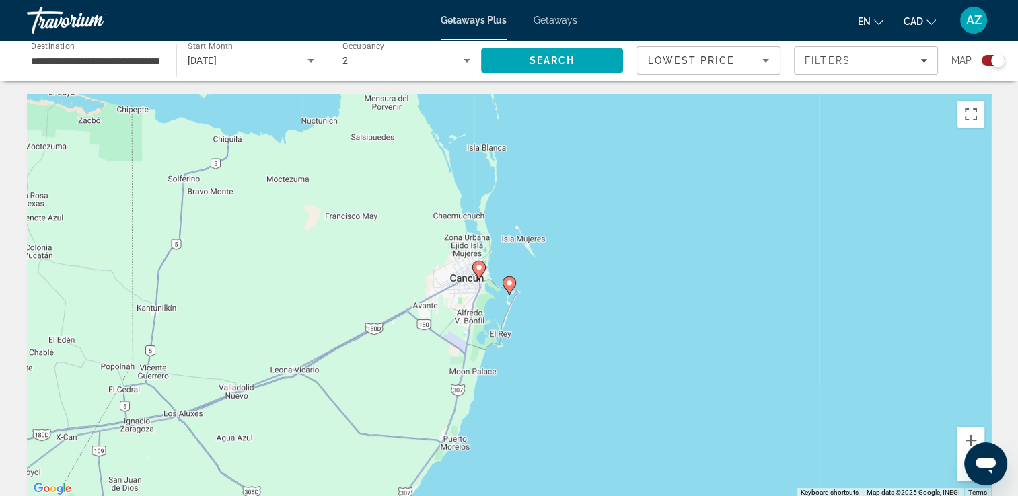
click at [508, 282] on image "Main content" at bounding box center [509, 283] width 8 height 8
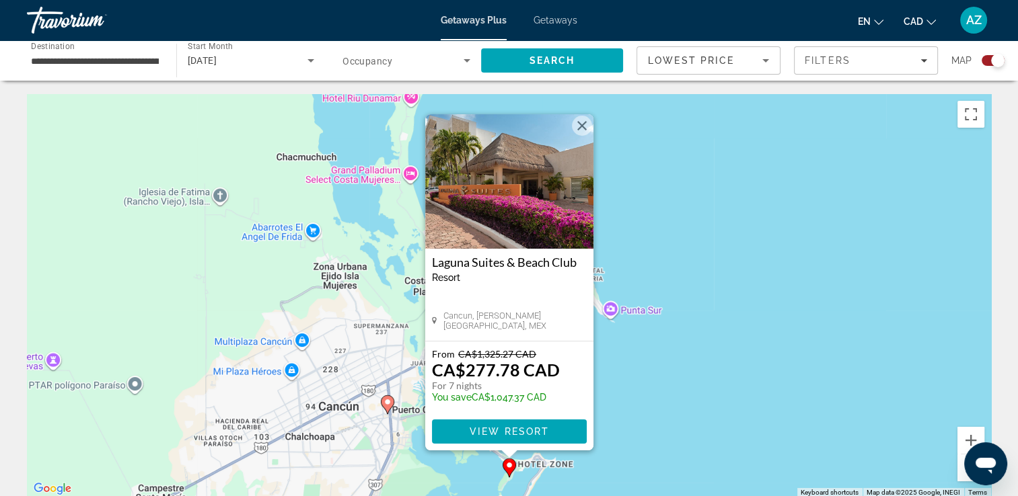
click at [385, 402] on image "Main content" at bounding box center [387, 402] width 8 height 8
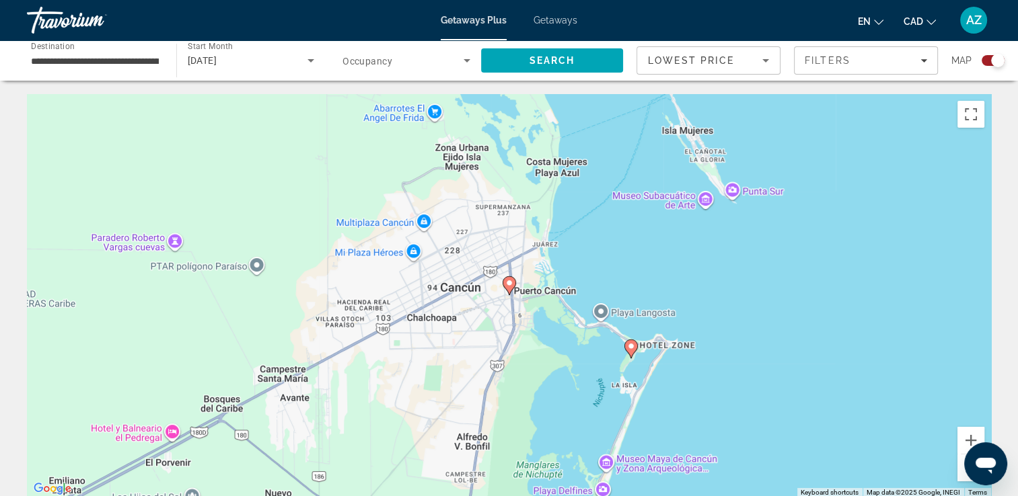
click at [598, 311] on div "To activate drag with keyboard, press Alt + Enter. Once in keyboard drag state,…" at bounding box center [509, 296] width 964 height 404
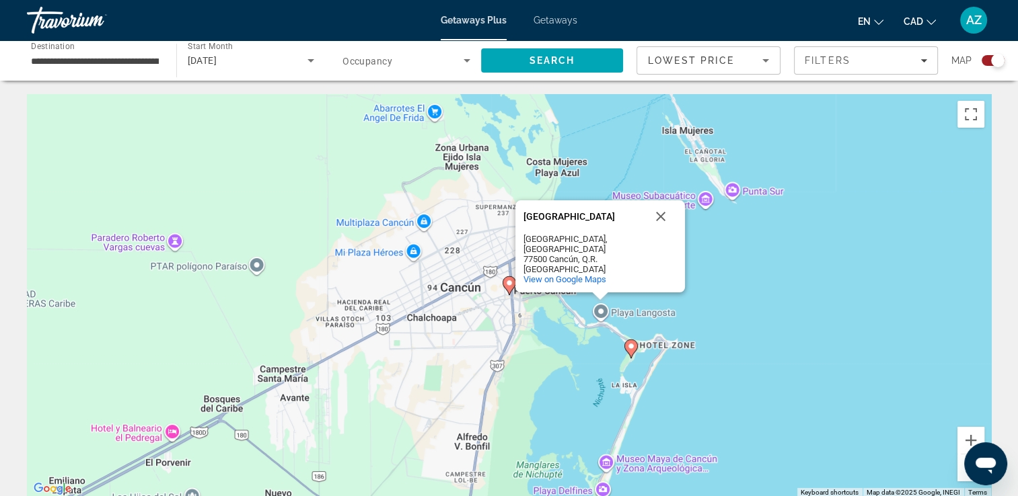
click at [507, 287] on image "Main content" at bounding box center [509, 283] width 8 height 8
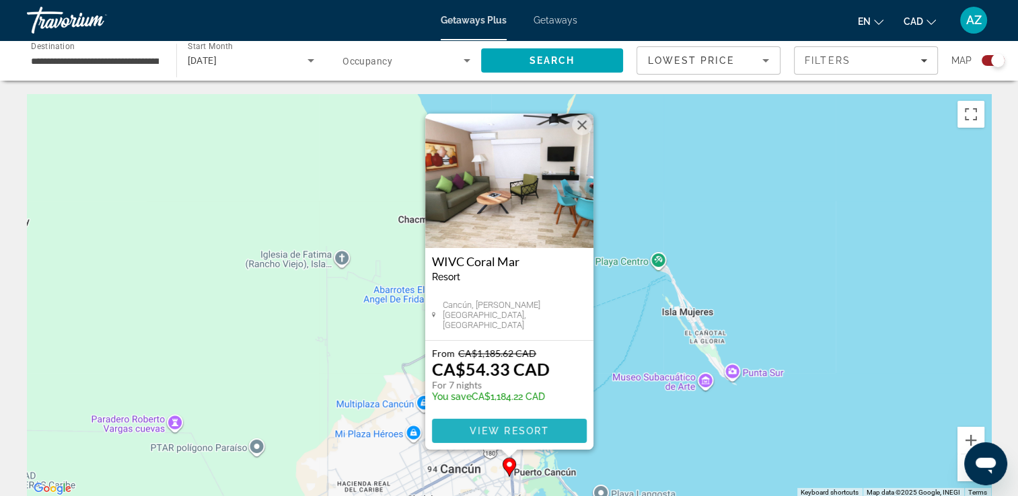
click at [504, 428] on span "View Resort" at bounding box center [508, 431] width 79 height 11
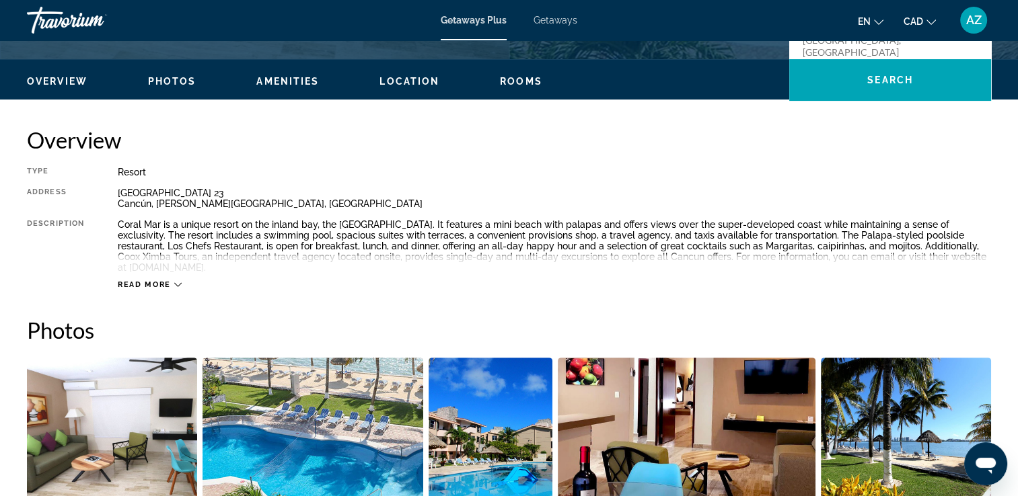
scroll to position [433, 0]
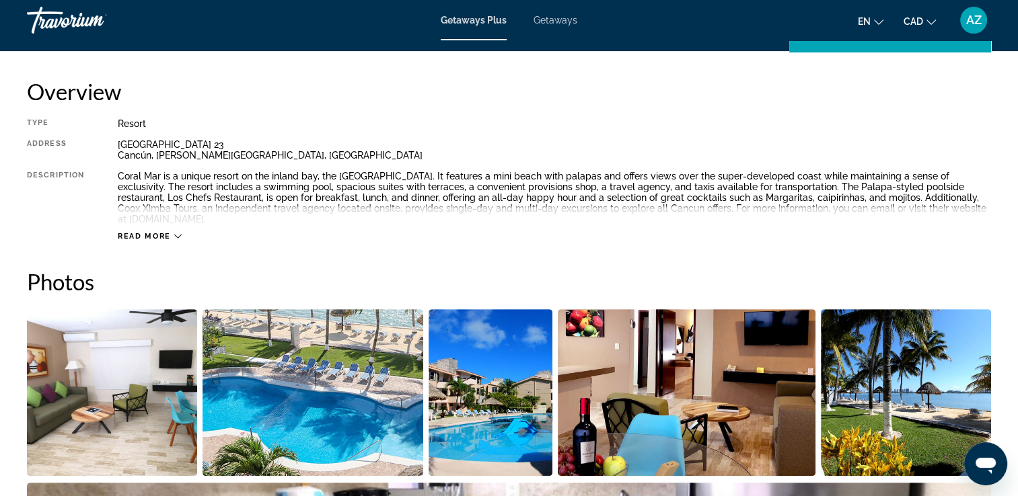
click at [163, 232] on span "Read more" at bounding box center [144, 236] width 53 height 9
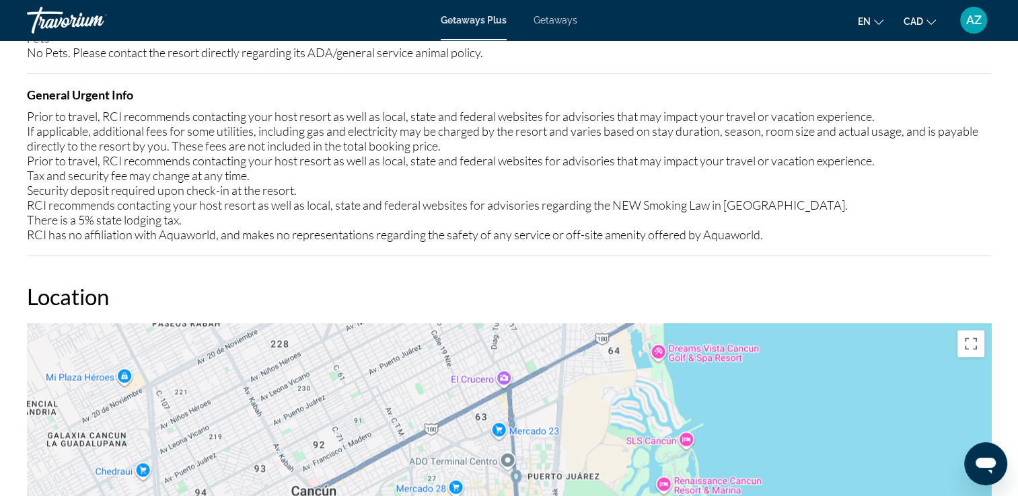
scroll to position [1600, 0]
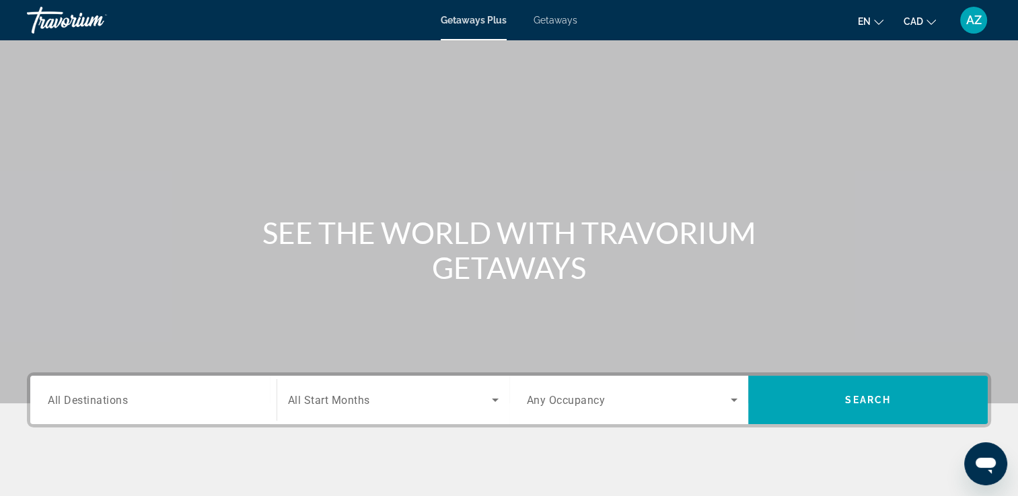
click at [556, 21] on span "Getaways" at bounding box center [555, 20] width 44 height 11
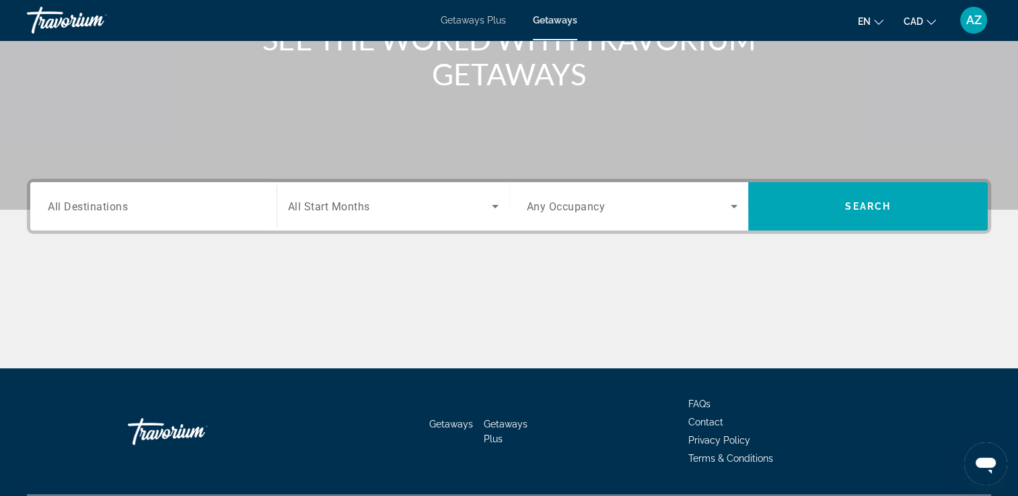
scroll to position [198, 0]
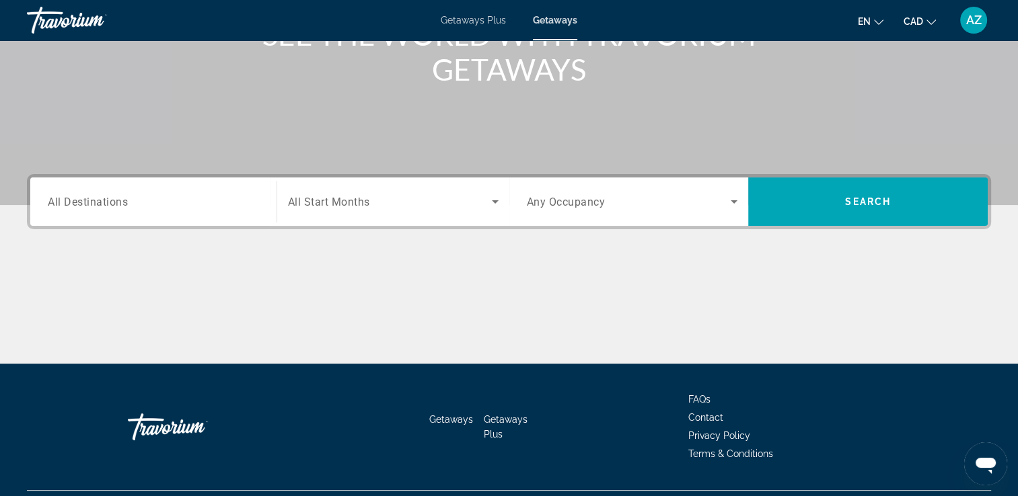
click at [331, 209] on div "Search widget" at bounding box center [393, 202] width 211 height 38
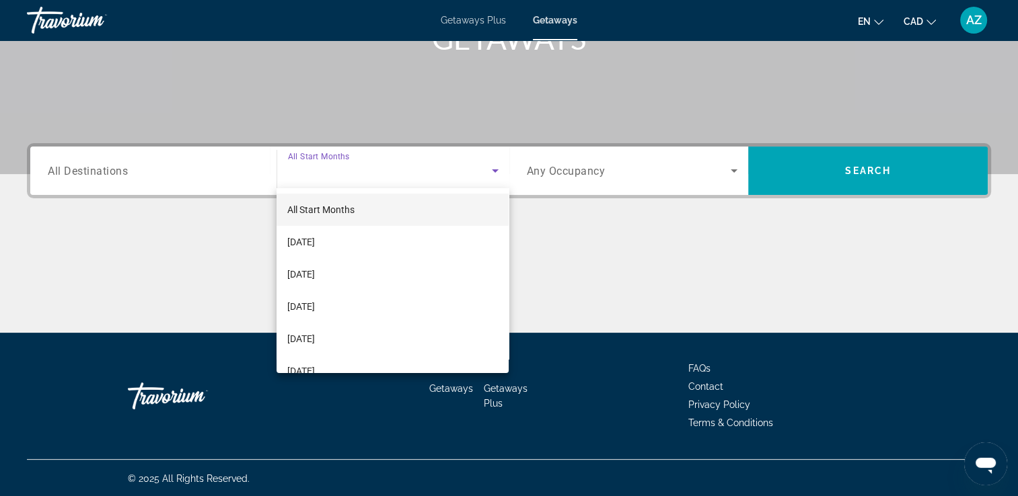
scroll to position [230, 0]
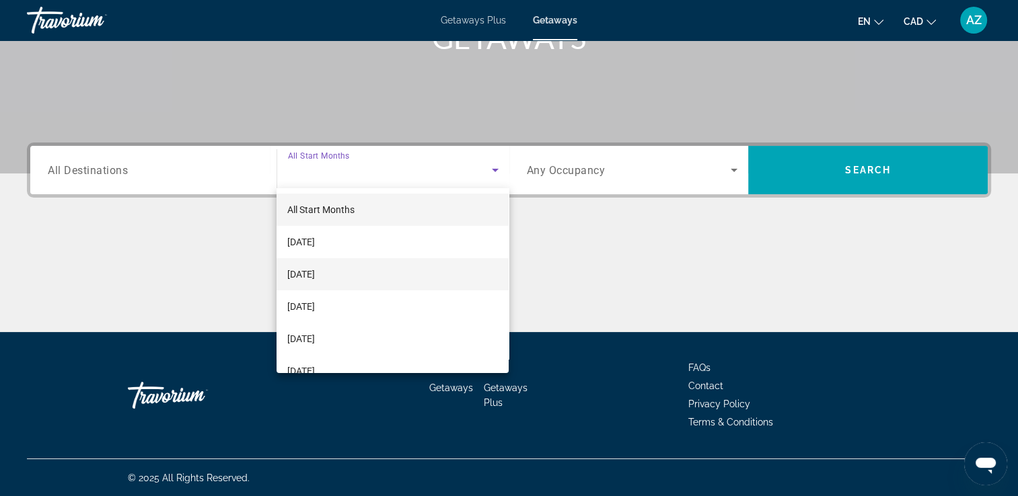
click at [315, 276] on span "November 2025" at bounding box center [301, 274] width 28 height 16
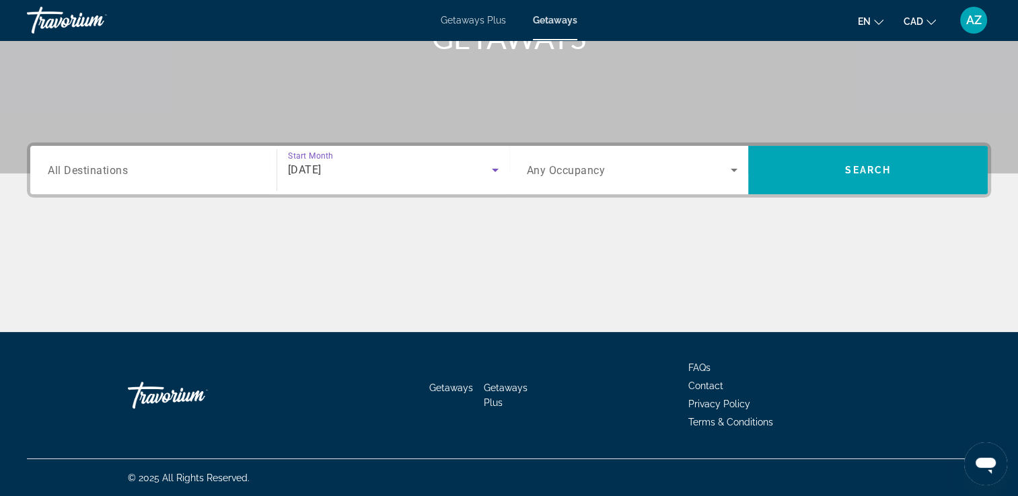
click at [618, 177] on span "Search widget" at bounding box center [629, 170] width 204 height 16
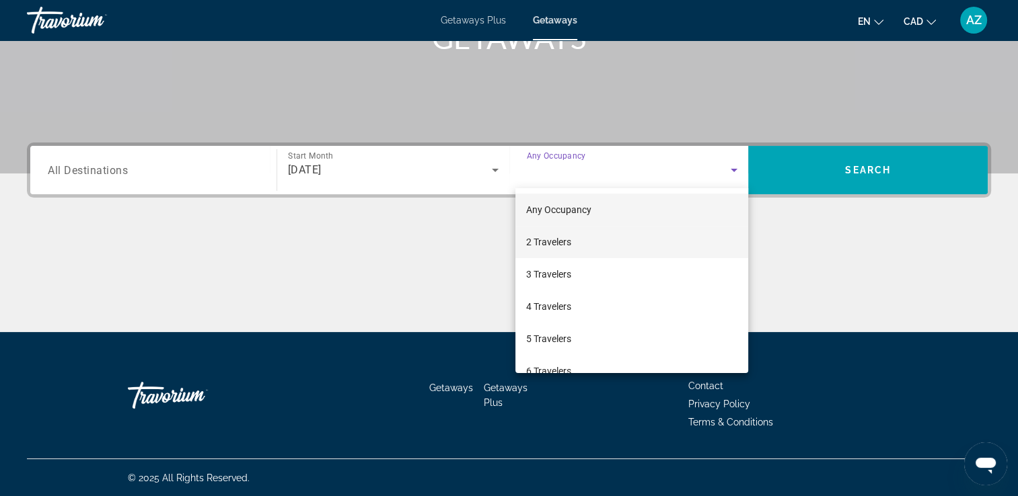
click at [576, 246] on mat-option "2 Travelers" at bounding box center [631, 242] width 233 height 32
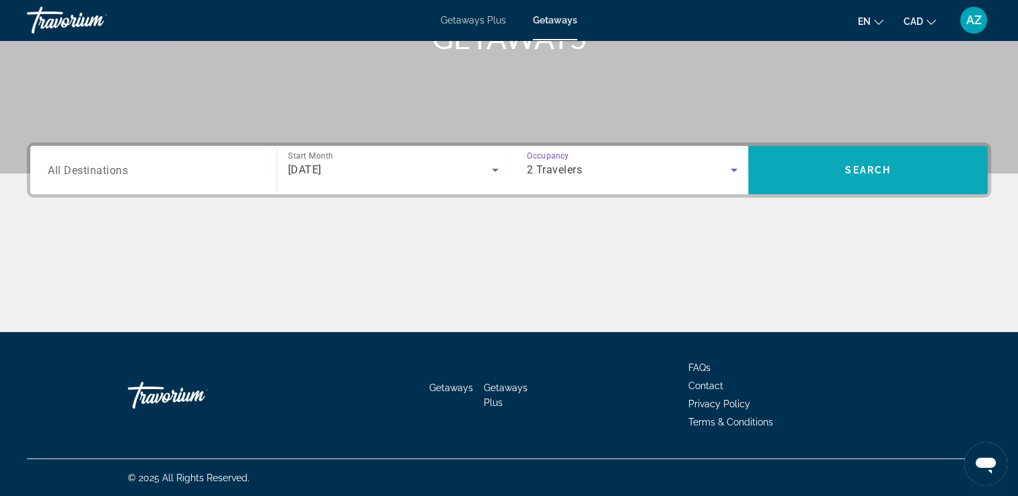
click at [845, 175] on span "Search" at bounding box center [867, 170] width 239 height 32
